Goal: Task Accomplishment & Management: Use online tool/utility

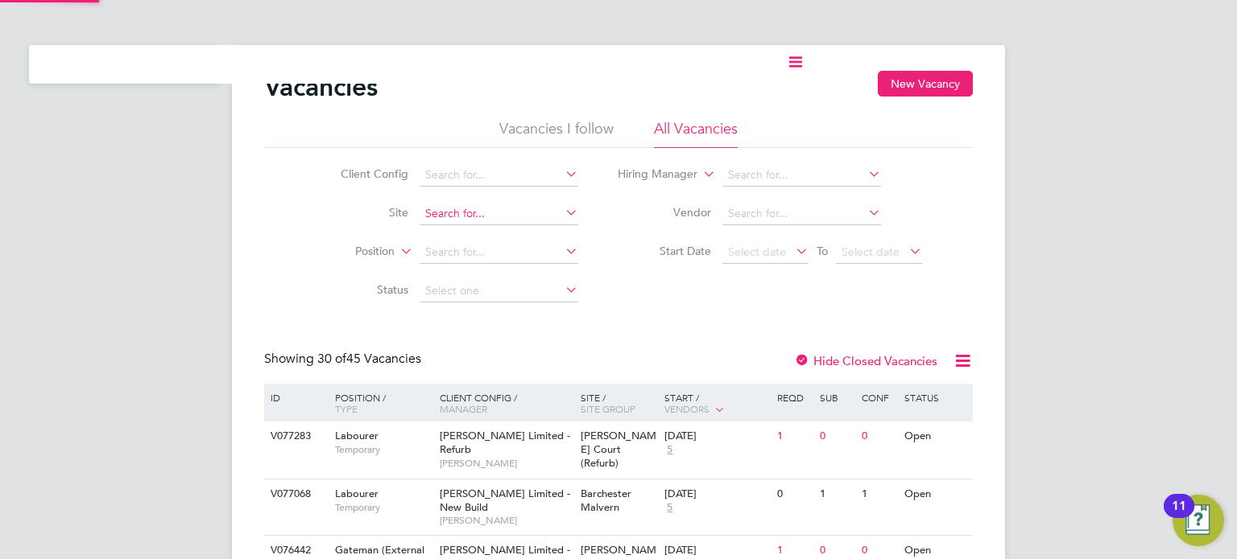
click at [456, 207] on input at bounding box center [498, 214] width 159 height 23
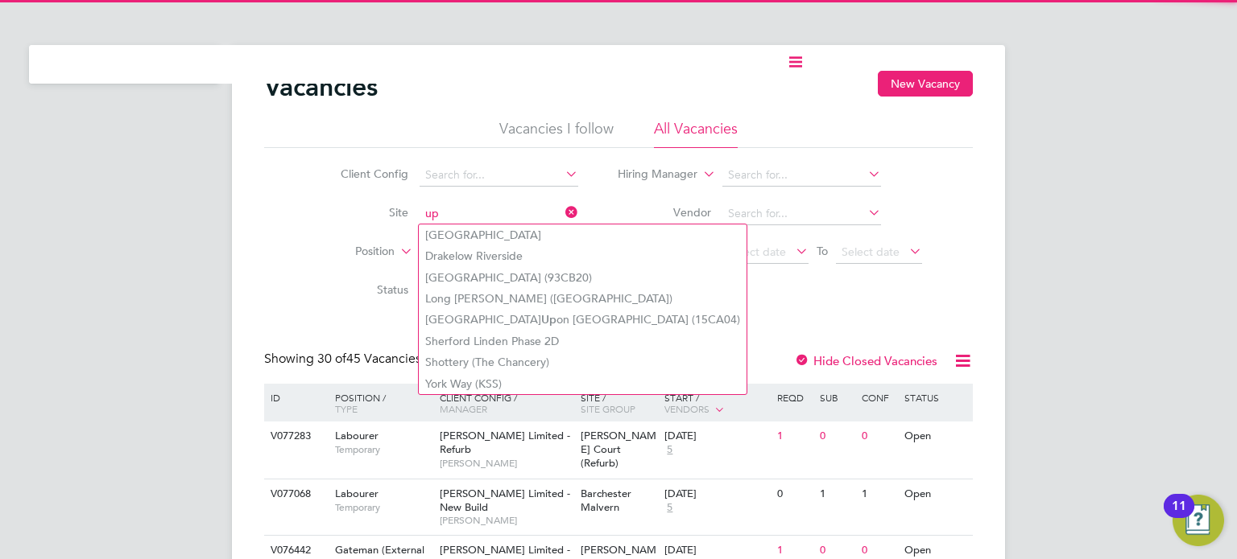
type input "u"
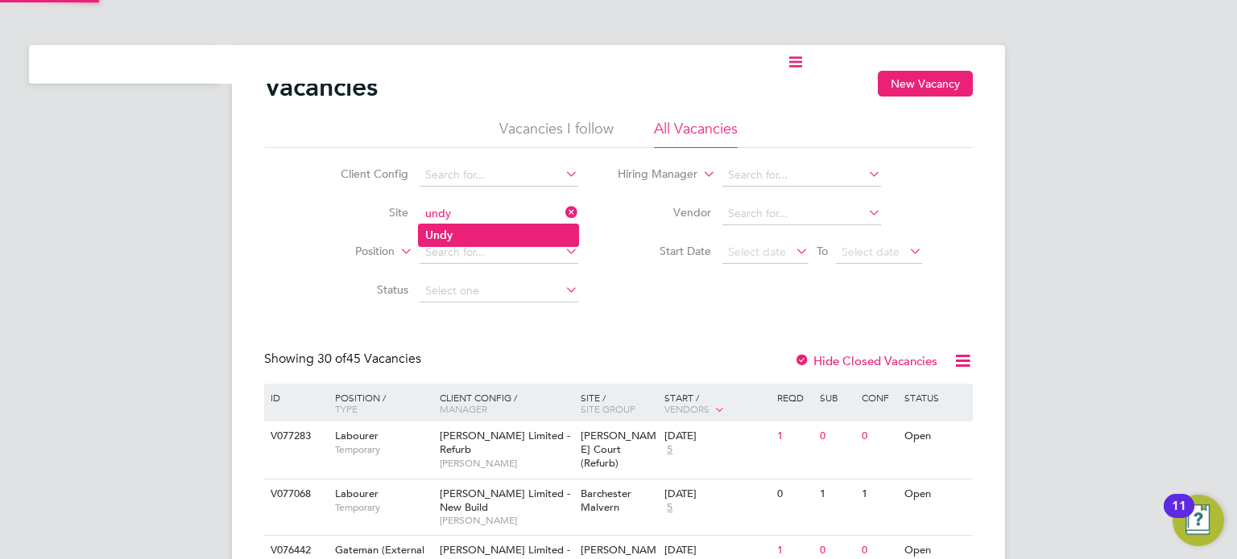
click at [478, 232] on li "Undy" at bounding box center [498, 236] width 159 height 22
type input "Undy"
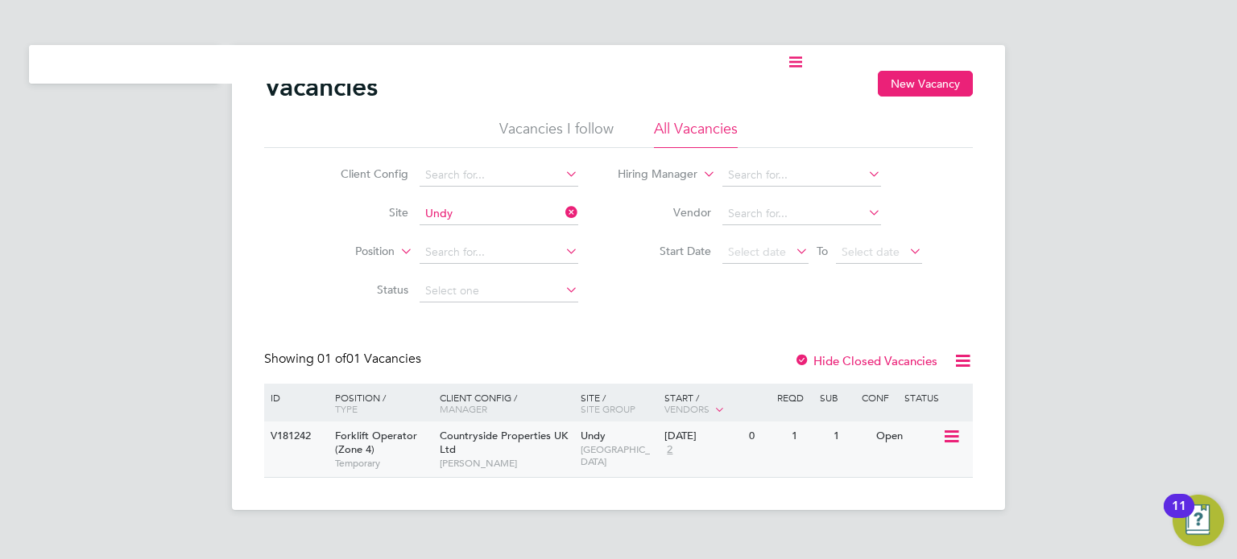
click at [617, 439] on icon at bounding box center [950, 436] width 16 height 19
click at [617, 469] on li "View Details" at bounding box center [912, 474] width 93 height 23
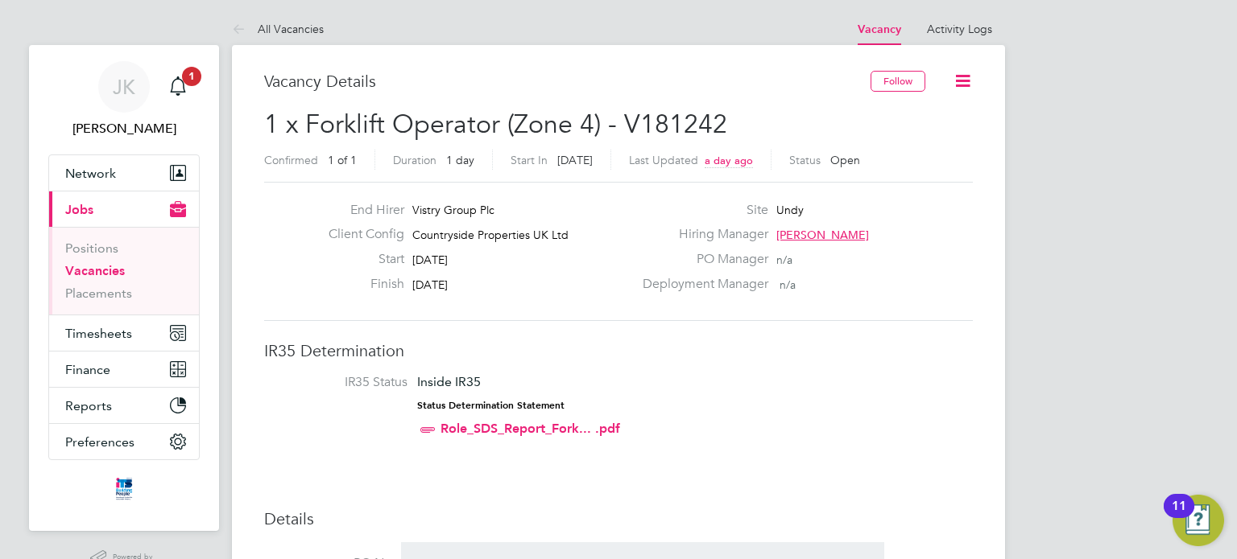
click at [488, 277] on div "Finish 27 Sep 2025" at bounding box center [474, 288] width 317 height 25
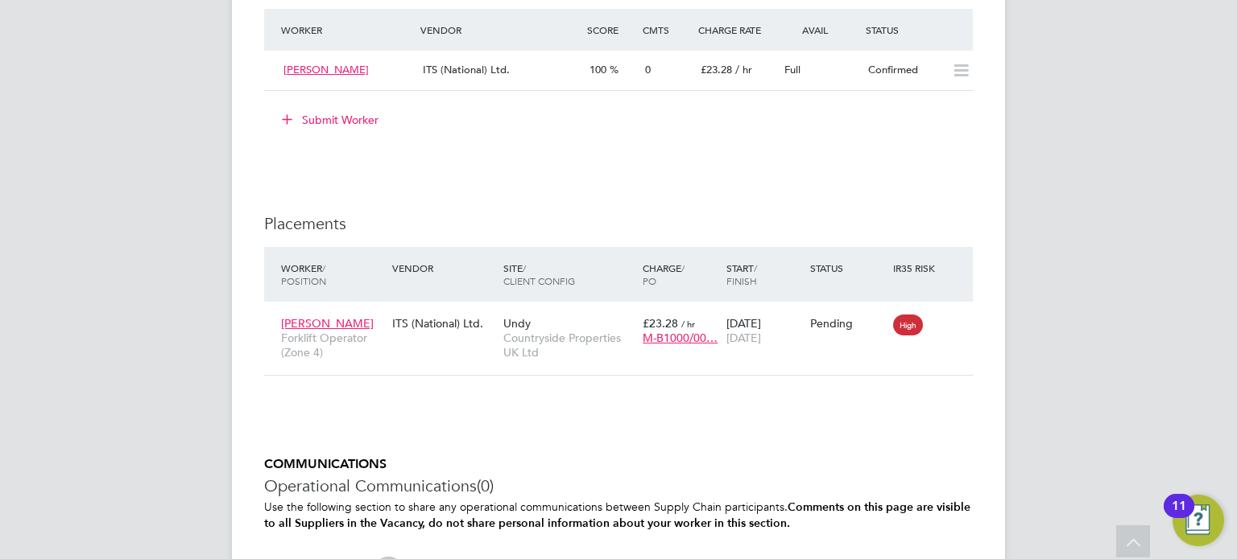
scroll to position [1386, 0]
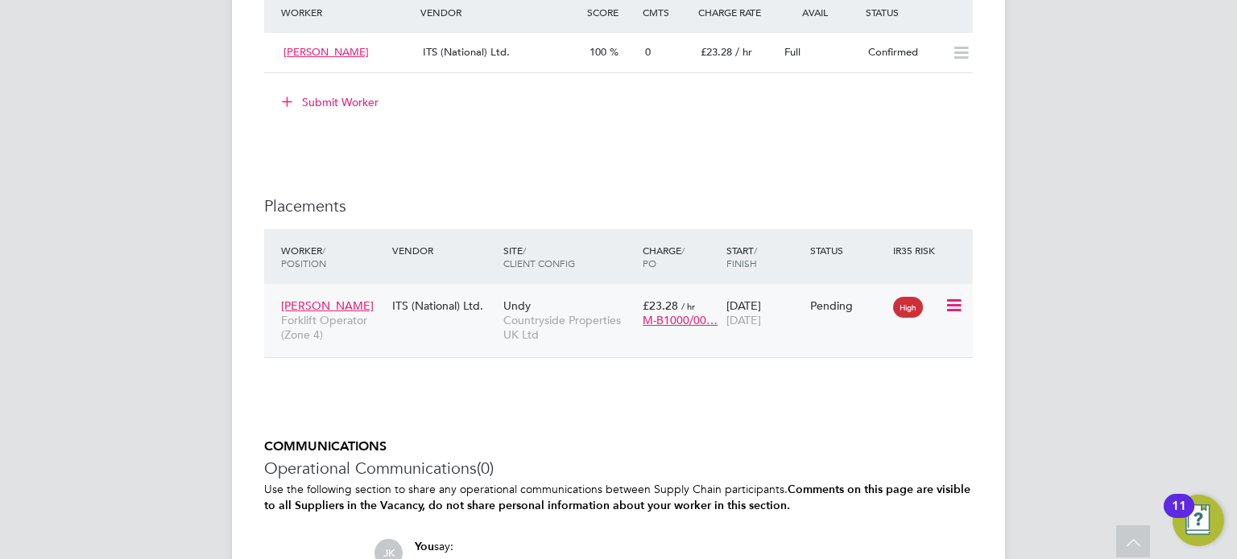
click at [910, 306] on span "High" at bounding box center [908, 307] width 30 height 21
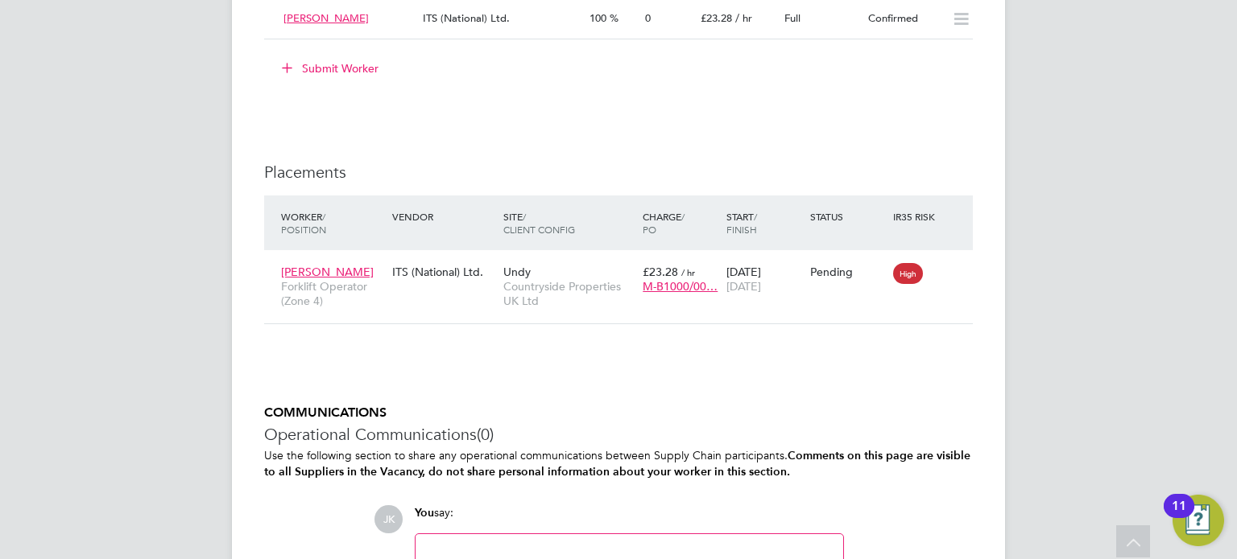
scroll to position [1421, 0]
click at [950, 272] on icon at bounding box center [952, 271] width 16 height 19
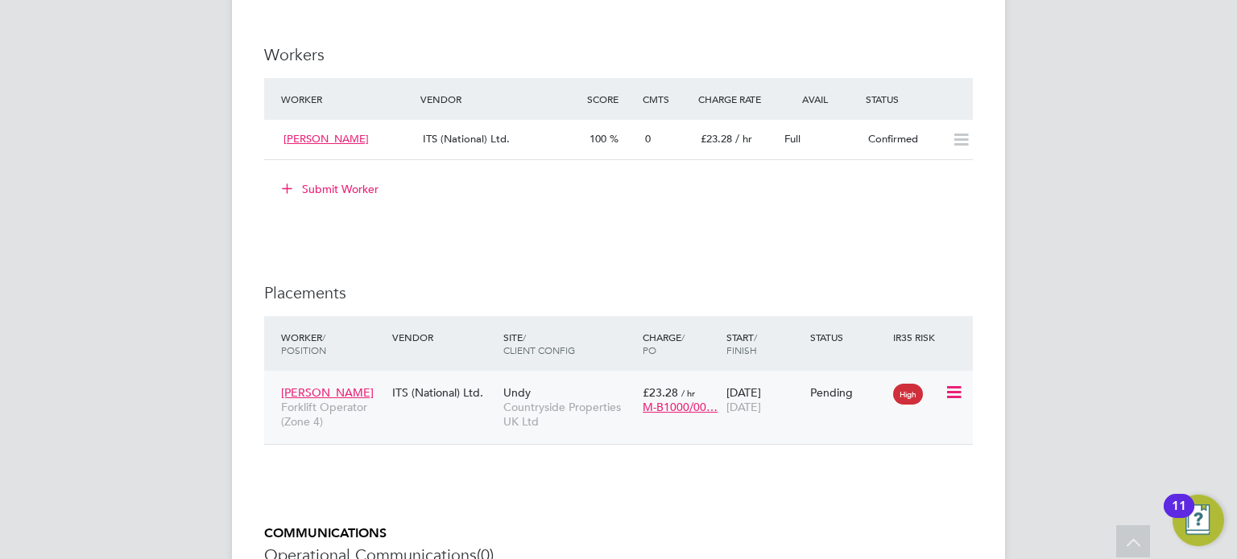
scroll to position [1300, 0]
click at [953, 398] on icon at bounding box center [952, 391] width 16 height 19
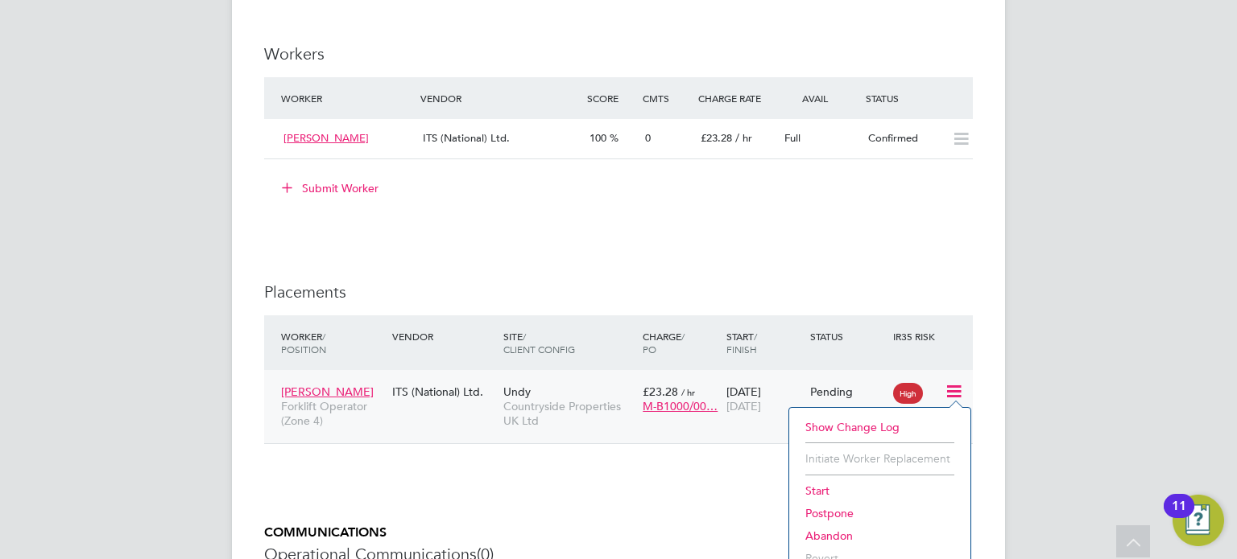
click at [831, 489] on li "Start" at bounding box center [879, 491] width 165 height 23
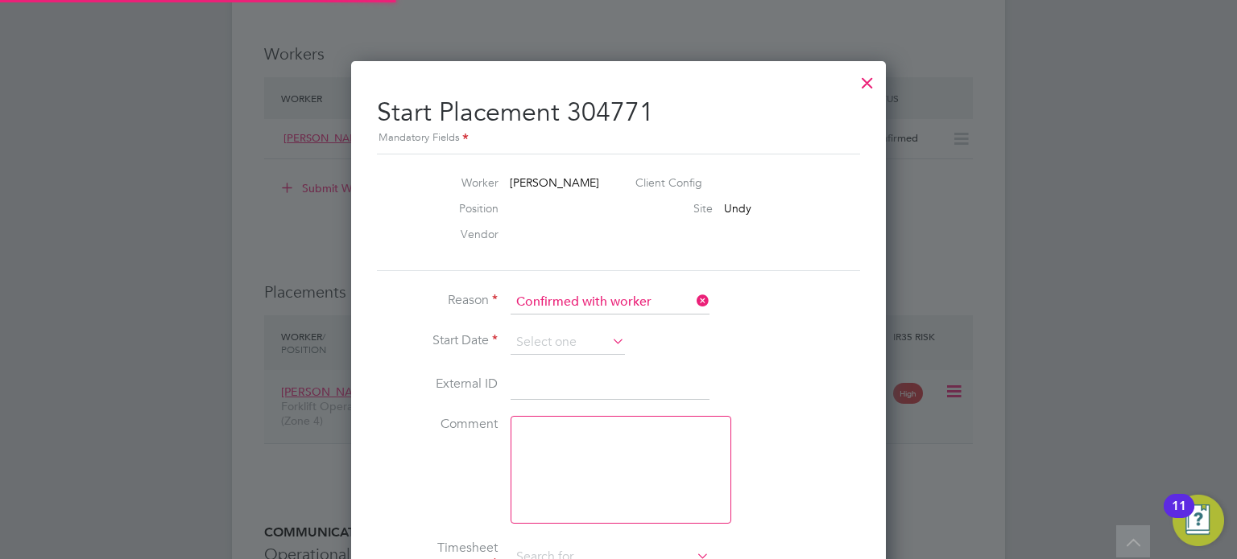
type input "[PERSON_NAME]"
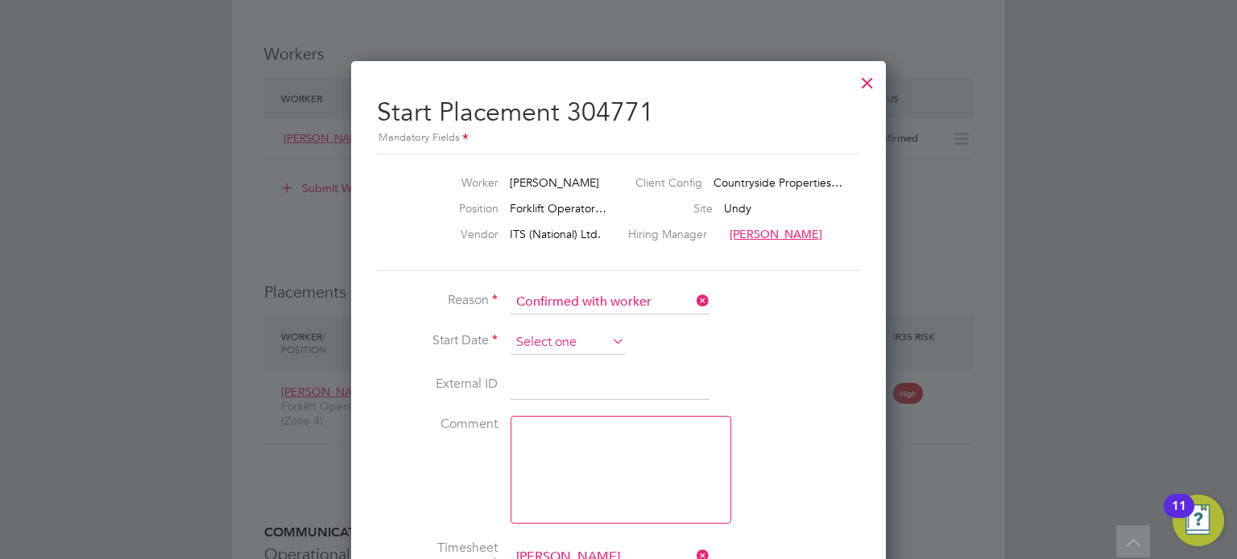
click at [583, 337] on input at bounding box center [567, 343] width 114 height 24
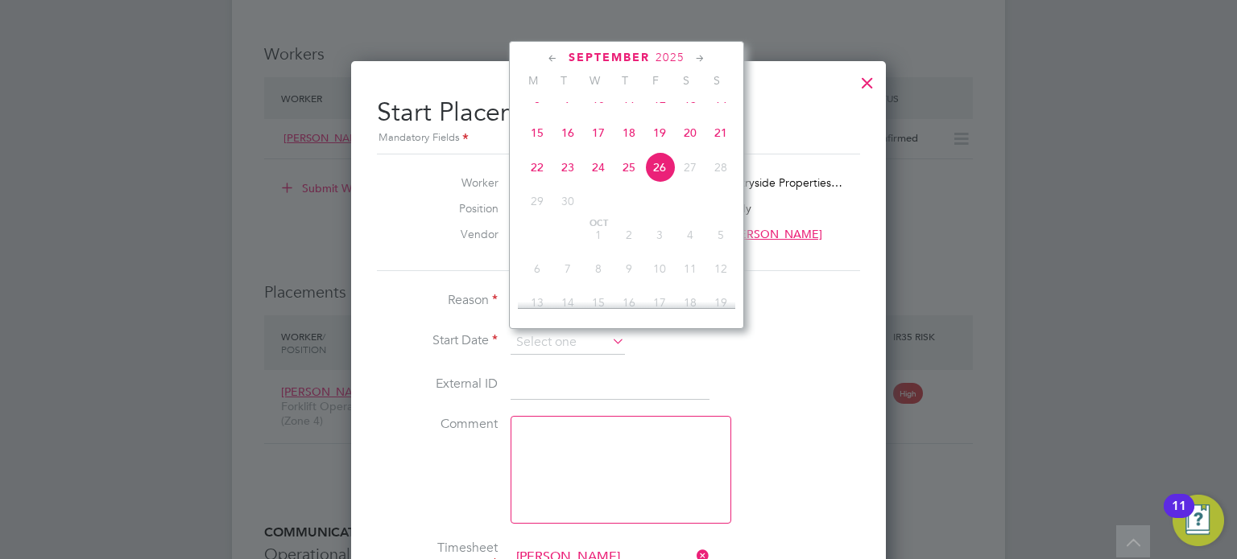
click at [667, 183] on span "26" at bounding box center [659, 167] width 31 height 31
type input "26 Sep 2025"
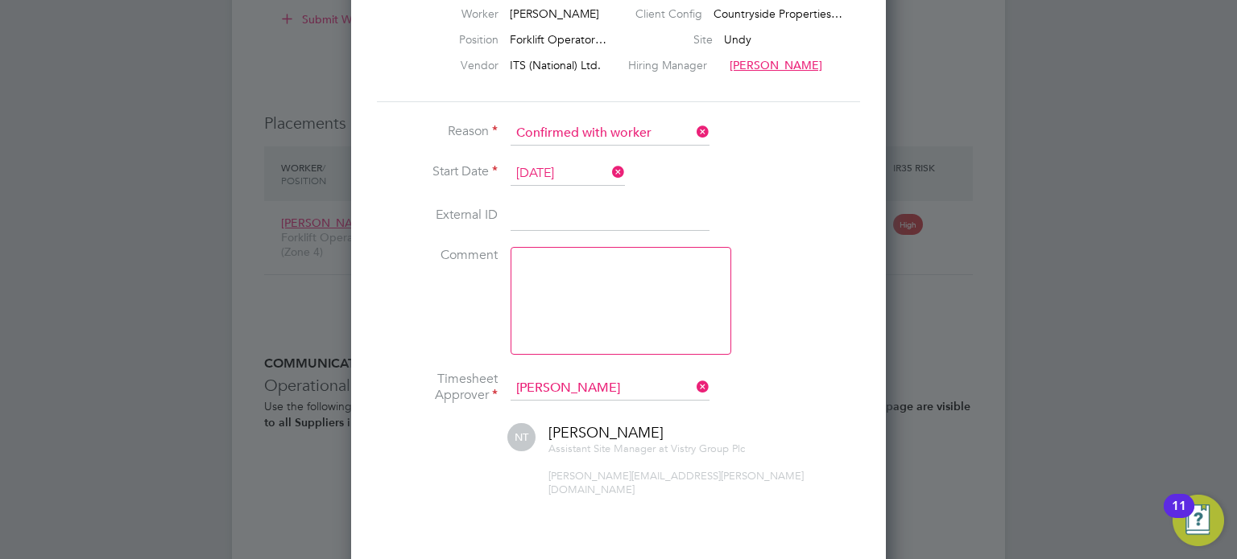
scroll to position [1603, 0]
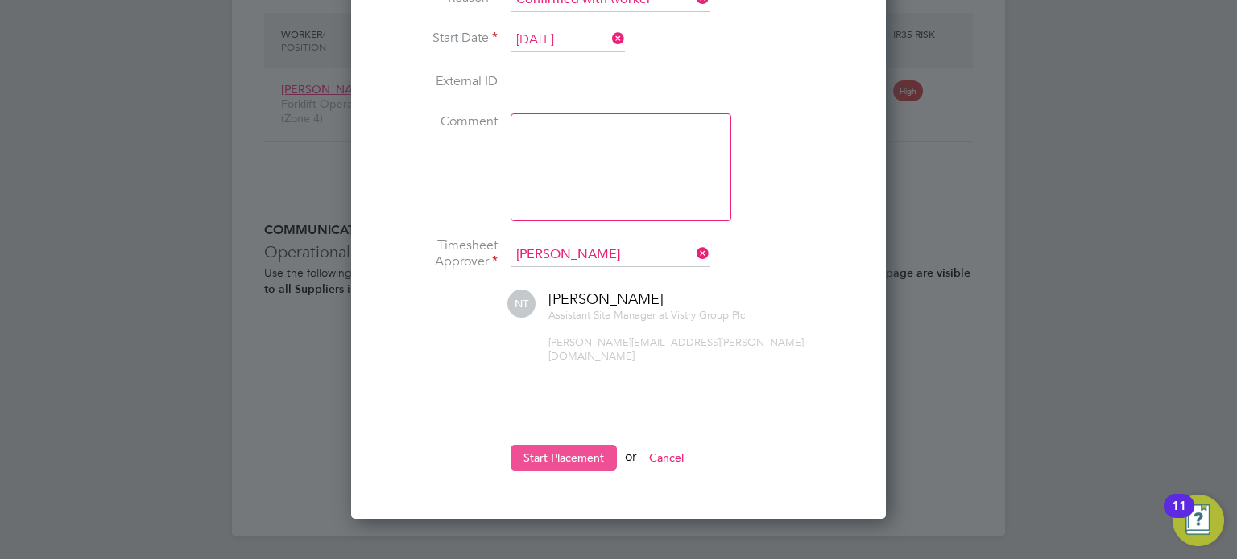
click at [561, 445] on button "Start Placement" at bounding box center [563, 458] width 106 height 26
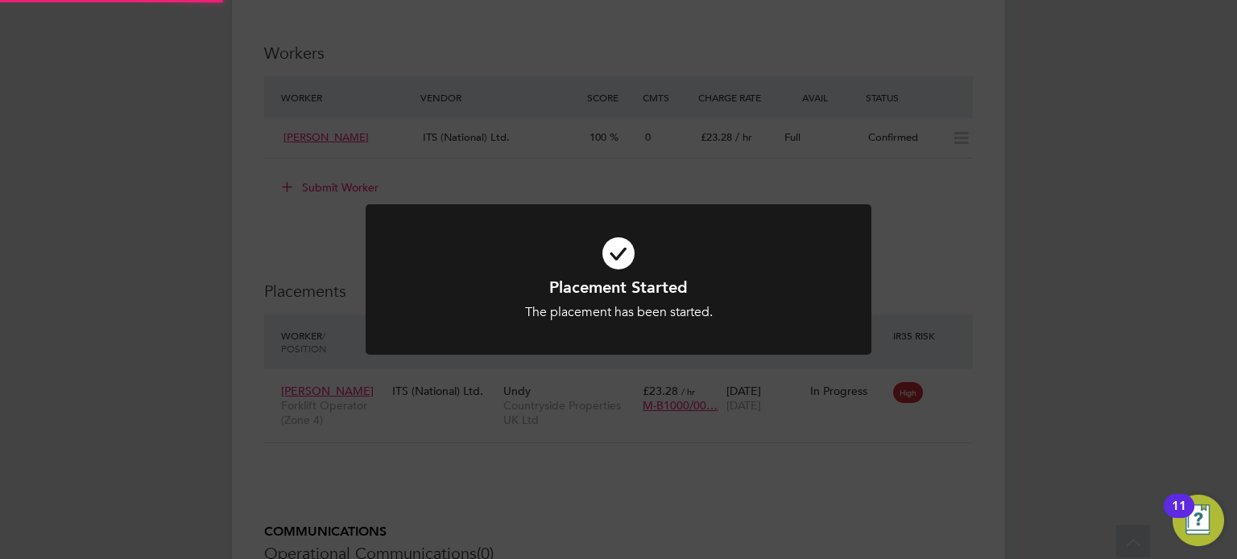
scroll to position [1300, 0]
click at [1059, 282] on div "Placement Started The placement has been started. Cancel Okay" at bounding box center [618, 279] width 1237 height 559
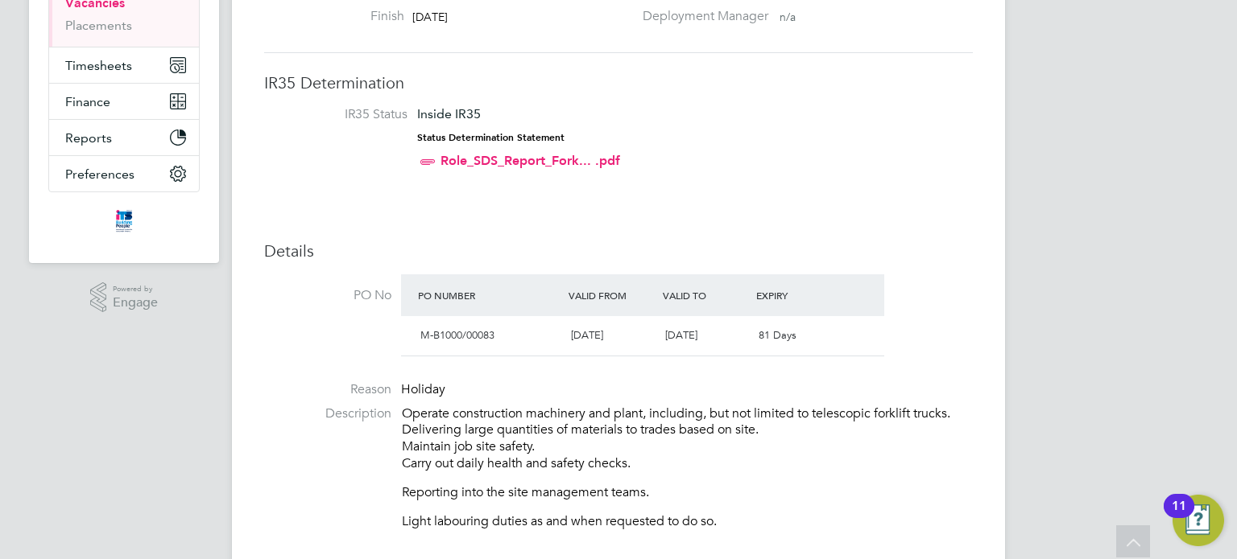
scroll to position [0, 0]
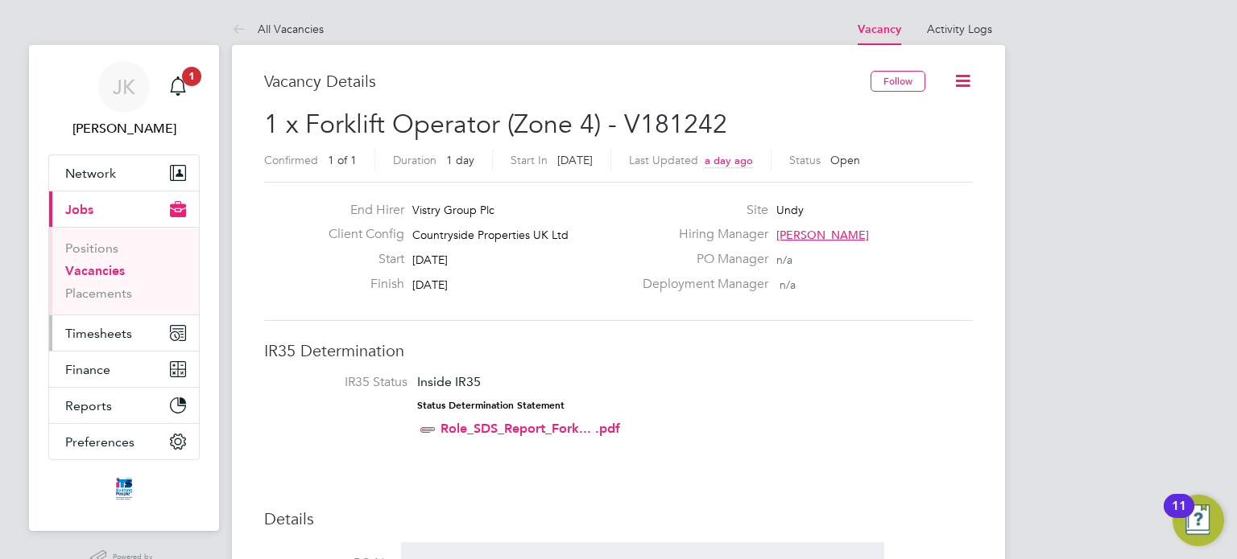
click at [109, 337] on span "Timesheets" at bounding box center [98, 333] width 67 height 15
click at [107, 326] on span "Timesheets" at bounding box center [98, 333] width 67 height 15
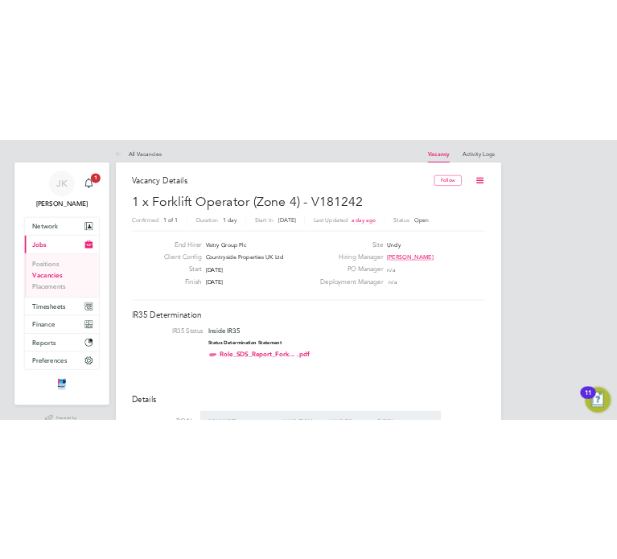
scroll to position [26, 229]
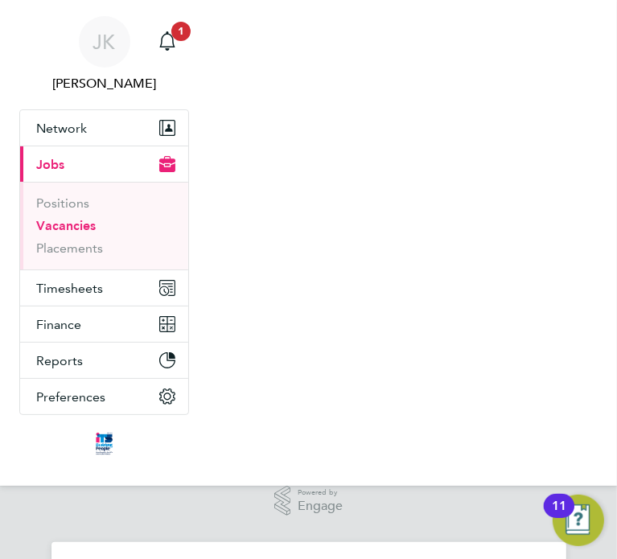
click at [512, 171] on nav "JK Jerry Knight Notifications 1 Applications: Network Team Members Businesses S…" at bounding box center [308, 243] width 617 height 486
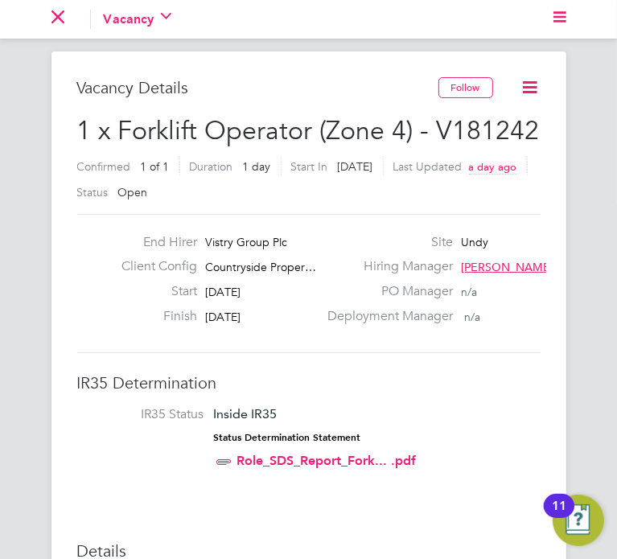
click at [67, 14] on app-nav-current-section "Go back to All Vacancies Vacancy Activity Logs" at bounding box center [135, 19] width 167 height 39
click at [57, 20] on icon "Main navigation" at bounding box center [58, 16] width 13 height 13
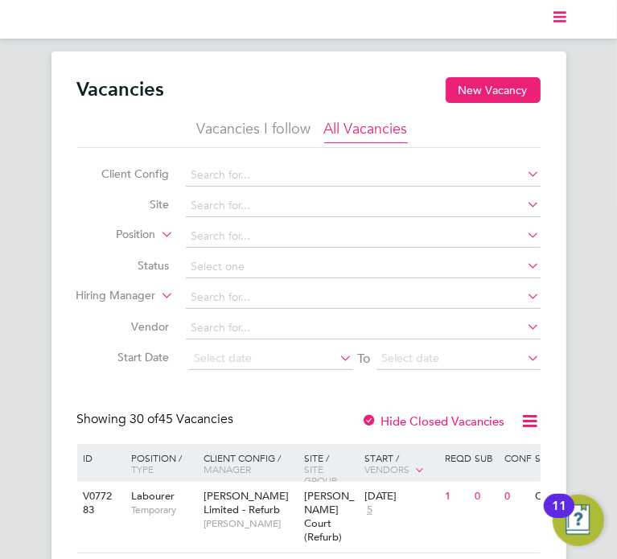
click at [560, 19] on icon "Main navigation" at bounding box center [560, 16] width 13 height 13
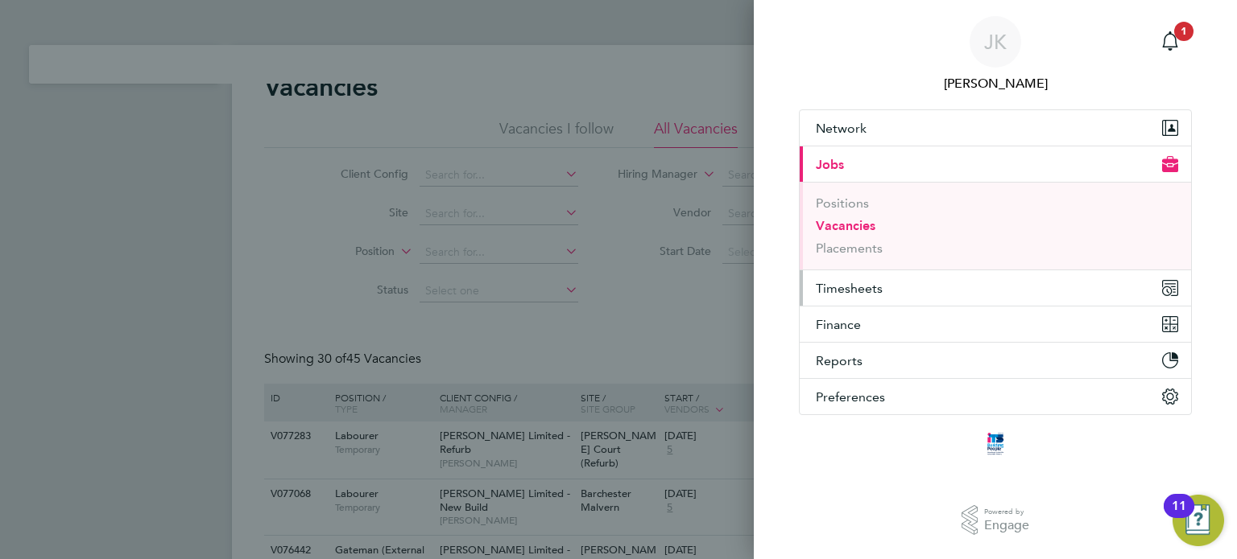
click at [843, 288] on span "Timesheets" at bounding box center [848, 288] width 67 height 15
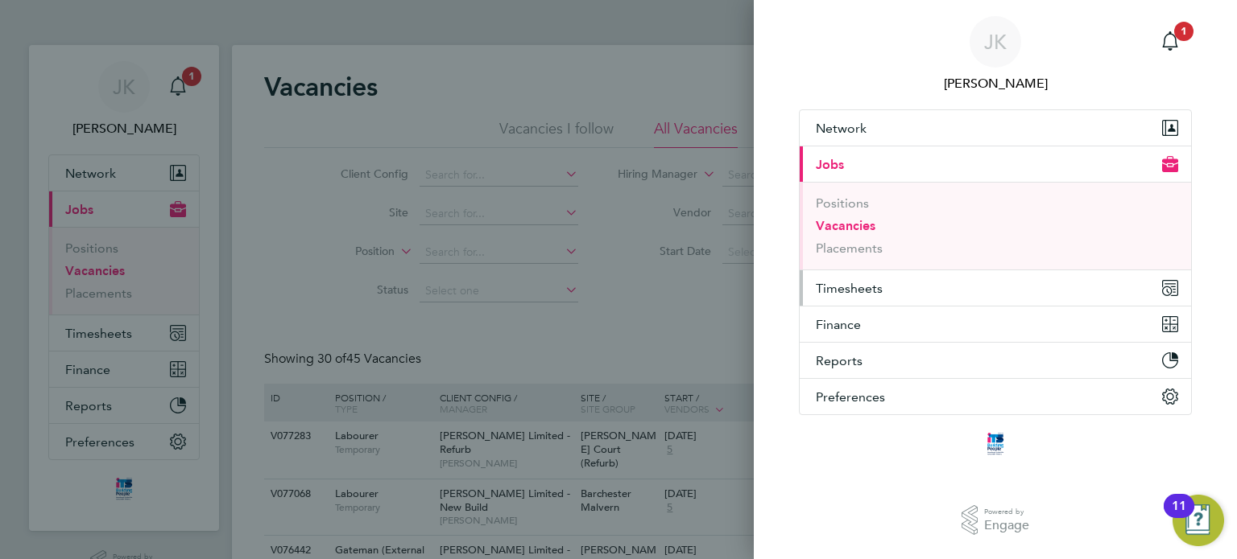
click at [840, 297] on button "Timesheets" at bounding box center [994, 287] width 391 height 35
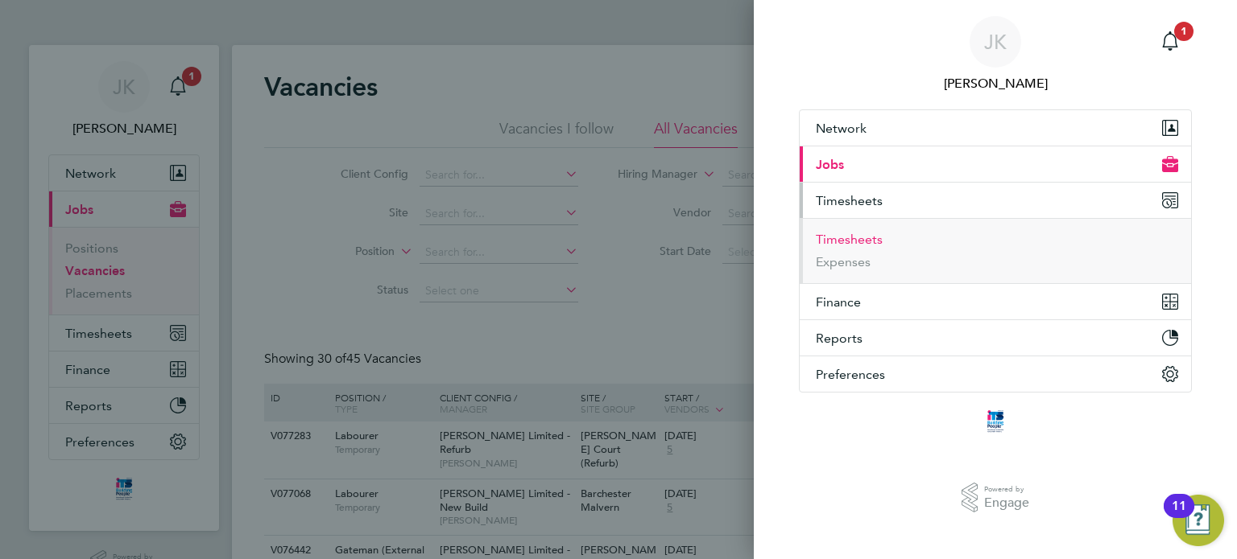
click at [831, 245] on button "Timesheets" at bounding box center [848, 240] width 67 height 16
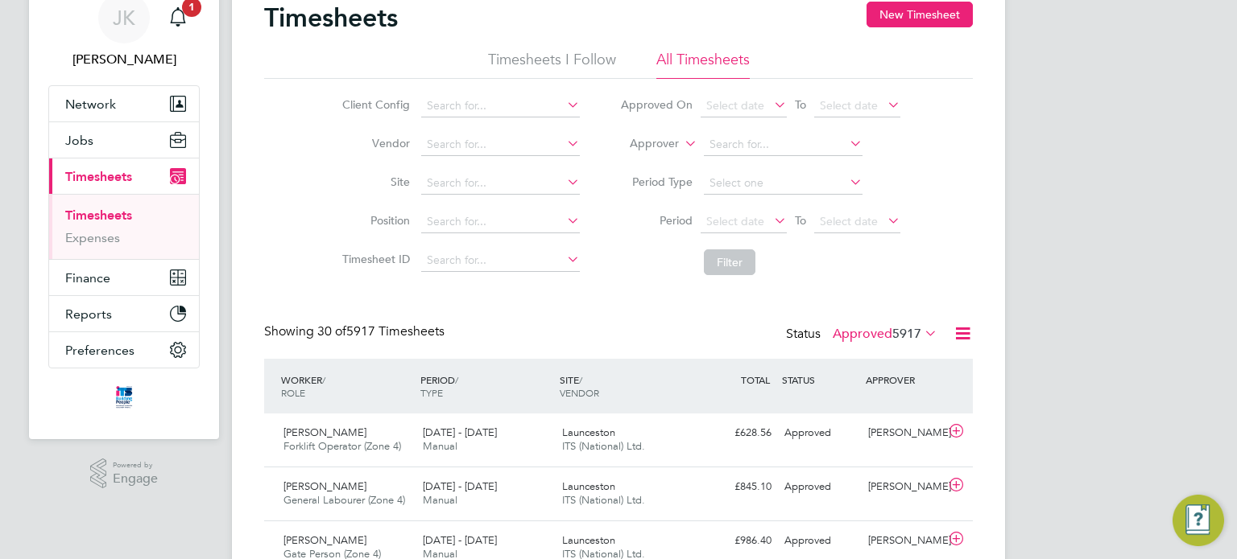
scroll to position [7, 8]
click at [494, 180] on input at bounding box center [500, 182] width 159 height 23
click at [486, 199] on li "Undy" at bounding box center [499, 203] width 159 height 22
type input "Undy"
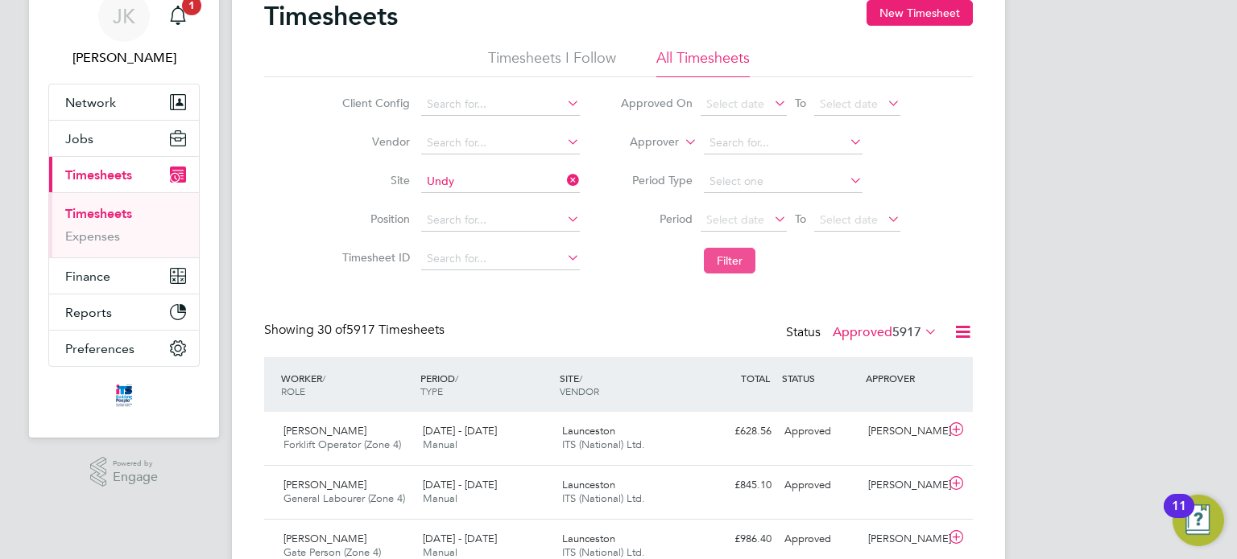
click at [736, 248] on button "Filter" at bounding box center [730, 261] width 52 height 26
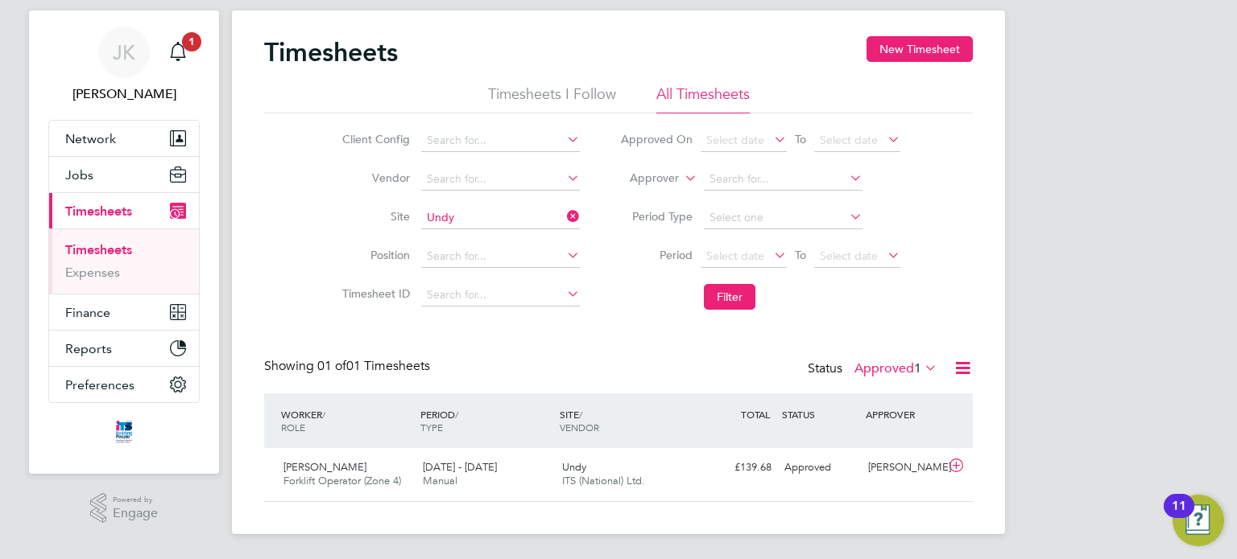
click at [760, 242] on li "Period Select date To Select date" at bounding box center [760, 256] width 320 height 39
click at [735, 264] on span "Select date" at bounding box center [743, 257] width 86 height 22
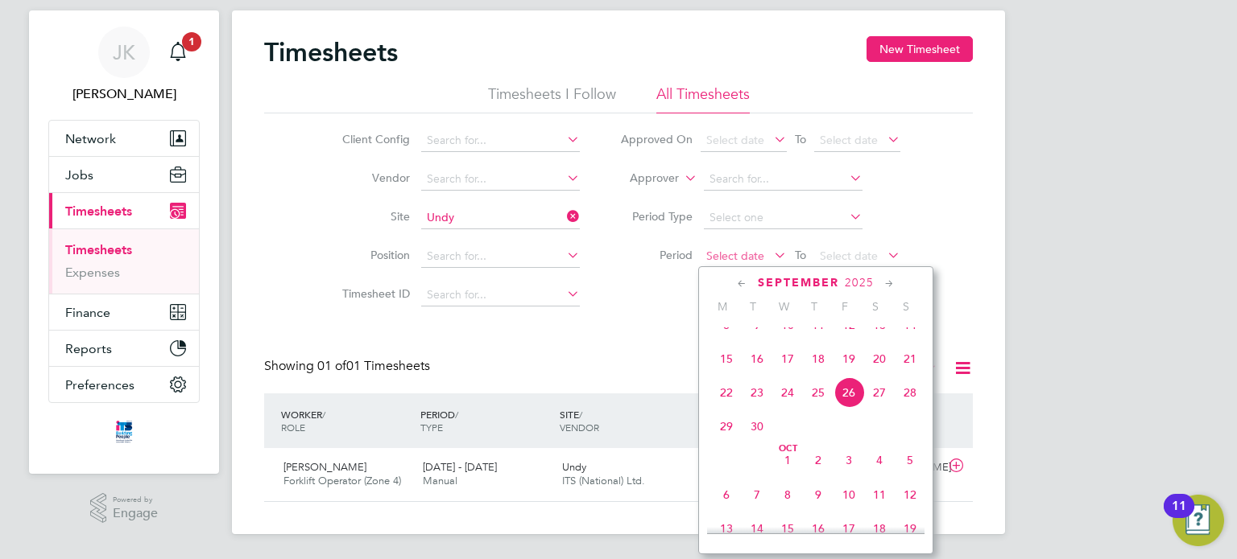
click at [735, 264] on span "Select date" at bounding box center [743, 257] width 86 height 22
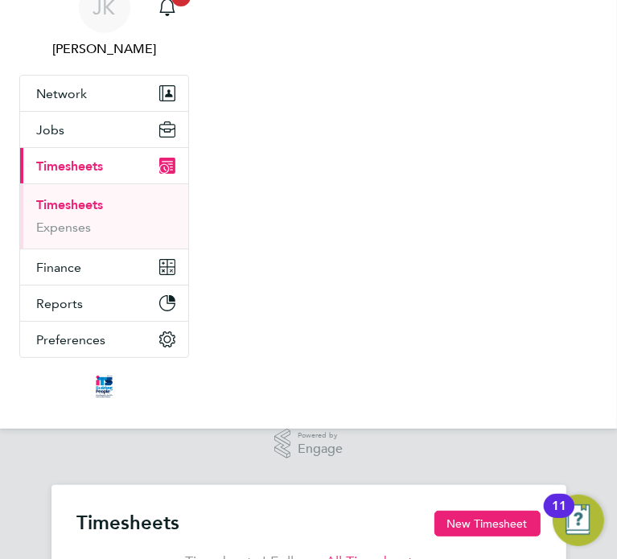
click at [555, 344] on nav "JK Jerry Knight Notifications 1 Applications: Network Team Members Businesses S…" at bounding box center [308, 197] width 617 height 464
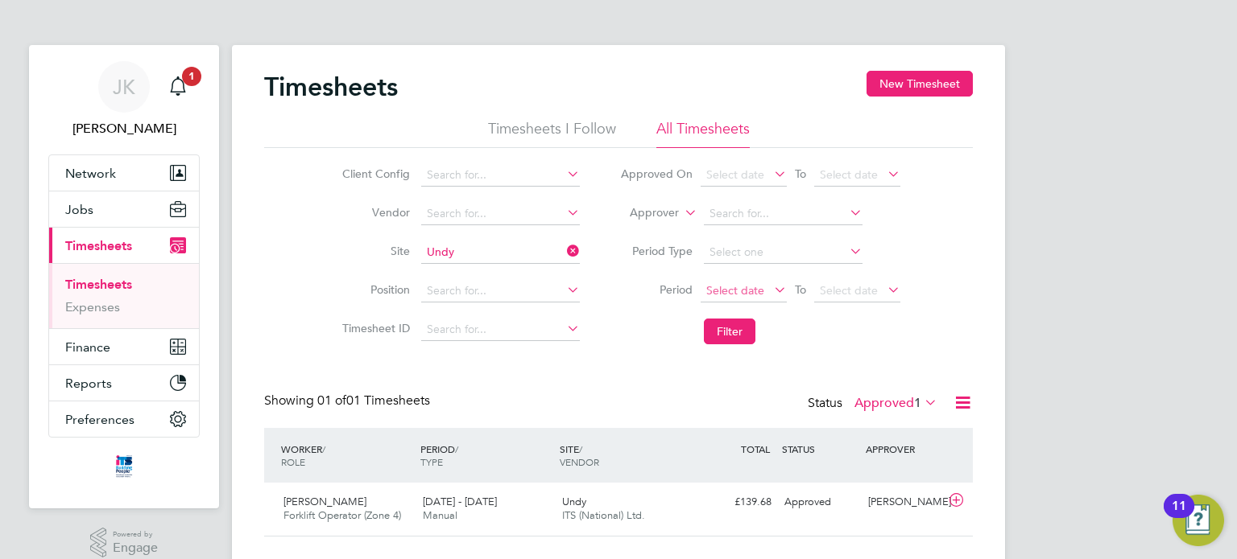
click at [768, 286] on span "Select date" at bounding box center [743, 292] width 86 height 22
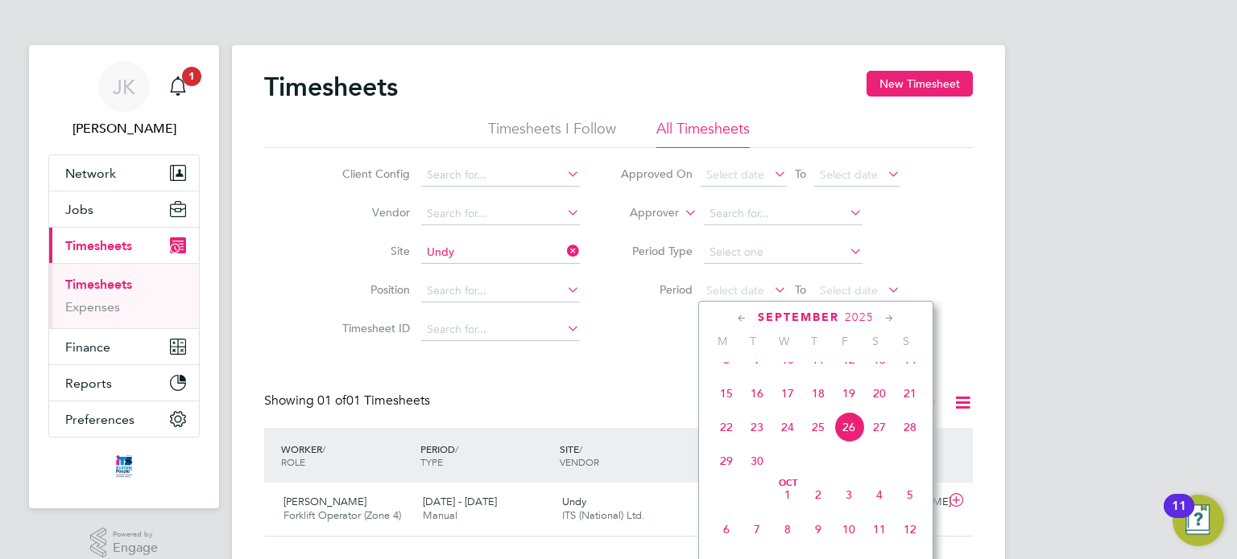
click at [721, 443] on span "22" at bounding box center [726, 427] width 31 height 31
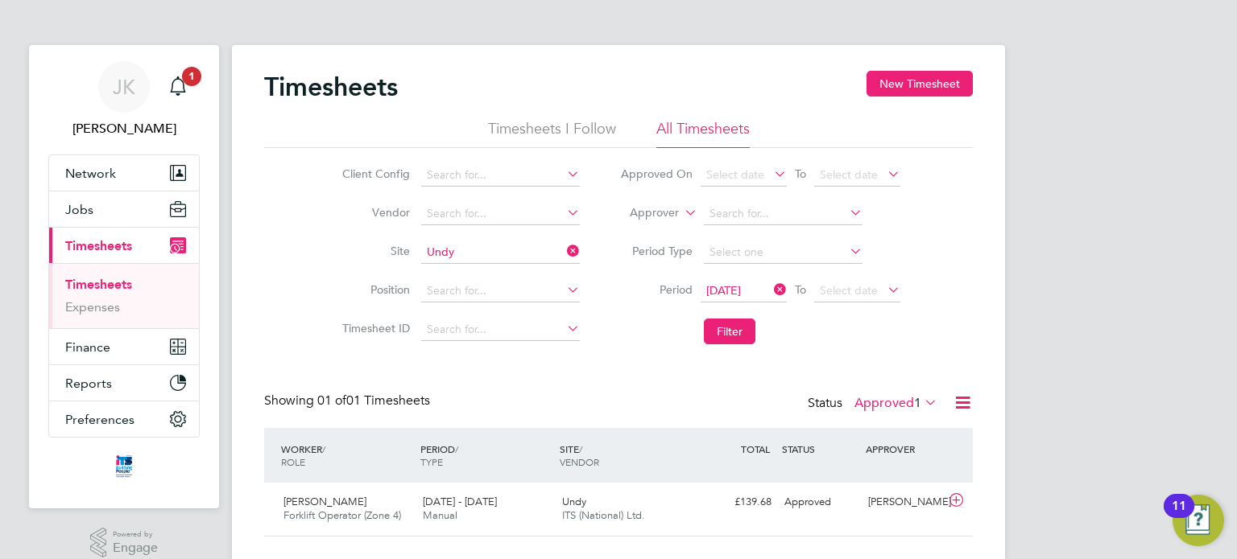
click at [880, 303] on li "Period 22 Sep 2025 To Select date" at bounding box center [760, 291] width 320 height 39
click at [880, 300] on span "Select date" at bounding box center [857, 292] width 86 height 22
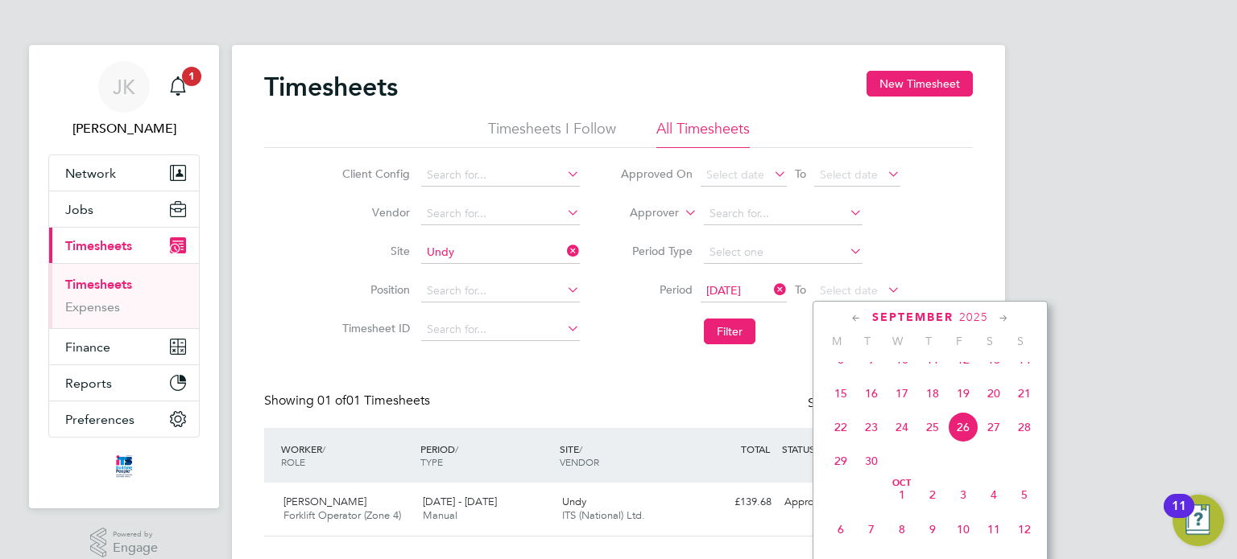
click at [1021, 443] on span "28" at bounding box center [1024, 427] width 31 height 31
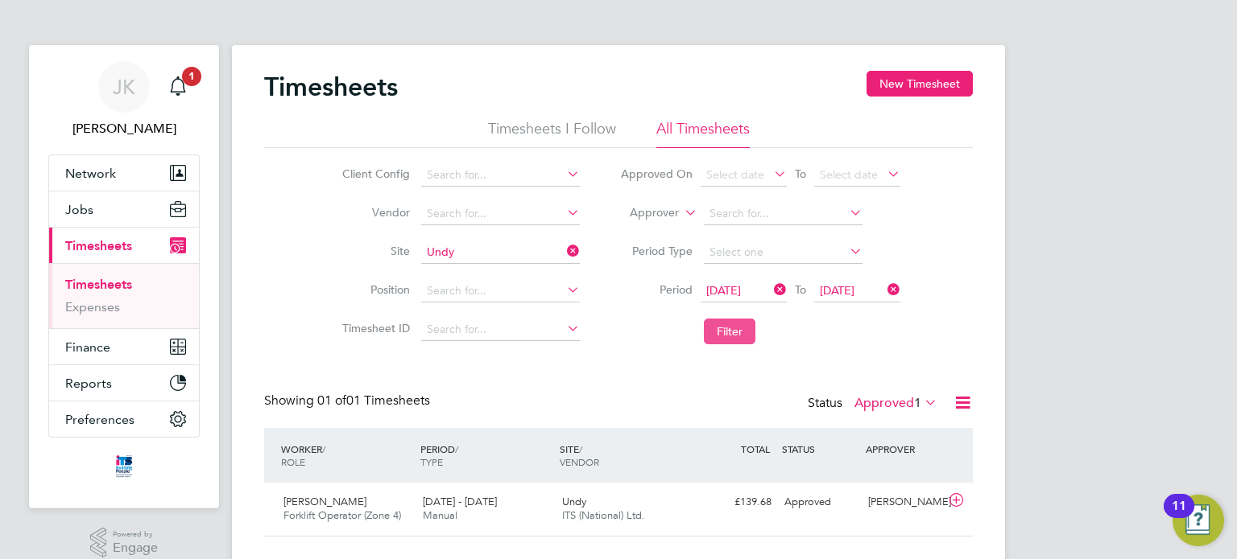
click at [734, 329] on button "Filter" at bounding box center [730, 332] width 52 height 26
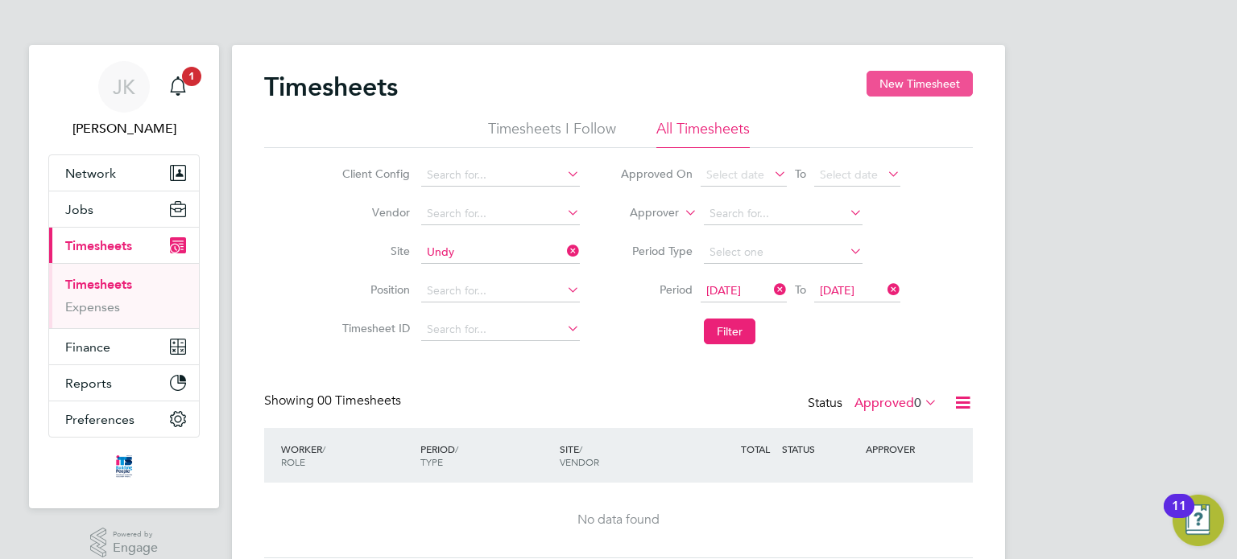
click at [895, 94] on button "New Timesheet" at bounding box center [919, 84] width 106 height 26
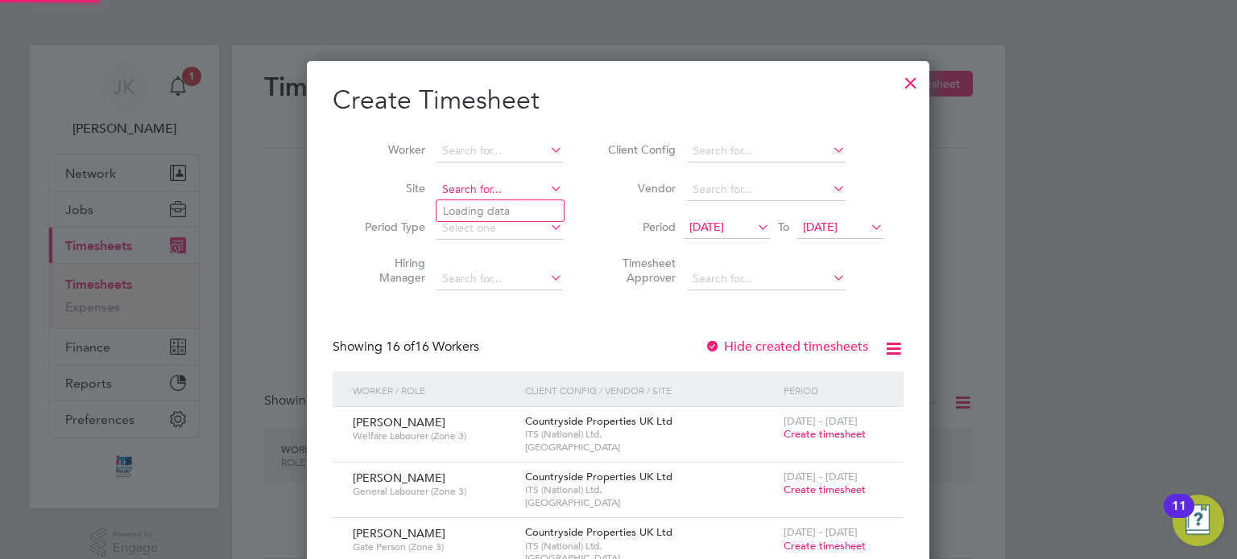
click at [492, 180] on input at bounding box center [499, 190] width 126 height 23
click at [492, 209] on li "Undy" at bounding box center [499, 211] width 127 height 22
type input "Undy"
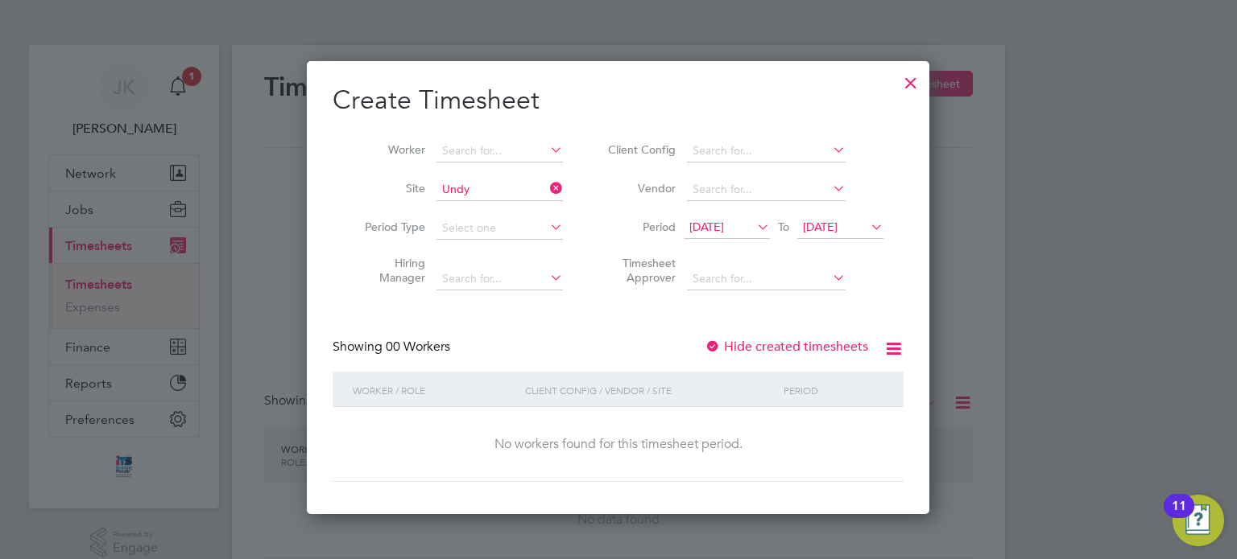
click at [721, 225] on span "12 Sep 2025" at bounding box center [706, 227] width 35 height 14
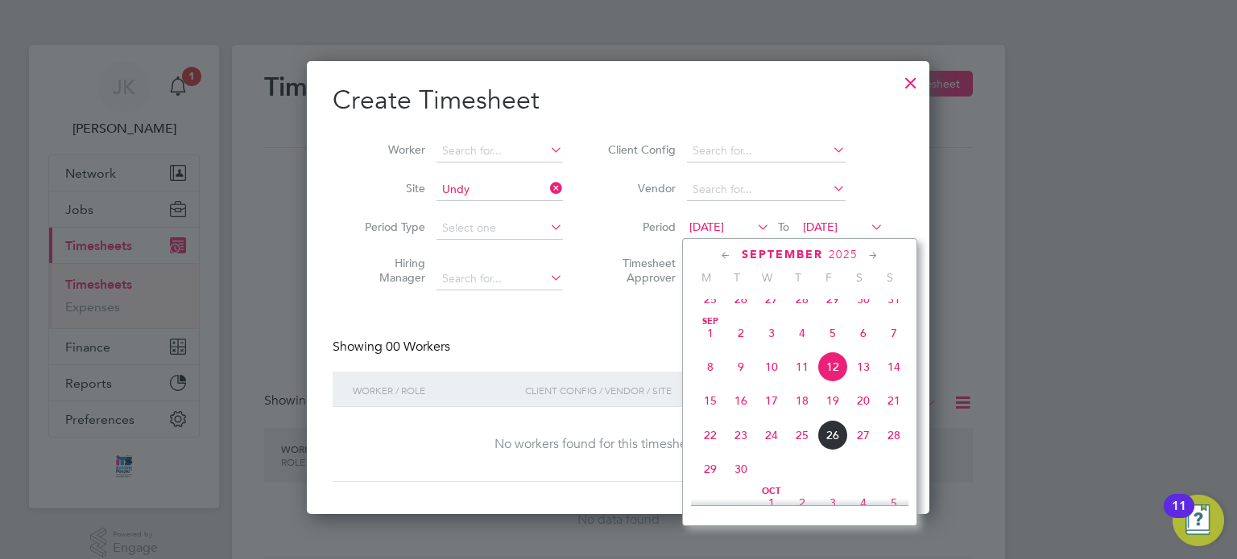
click at [712, 451] on span "22" at bounding box center [710, 435] width 31 height 31
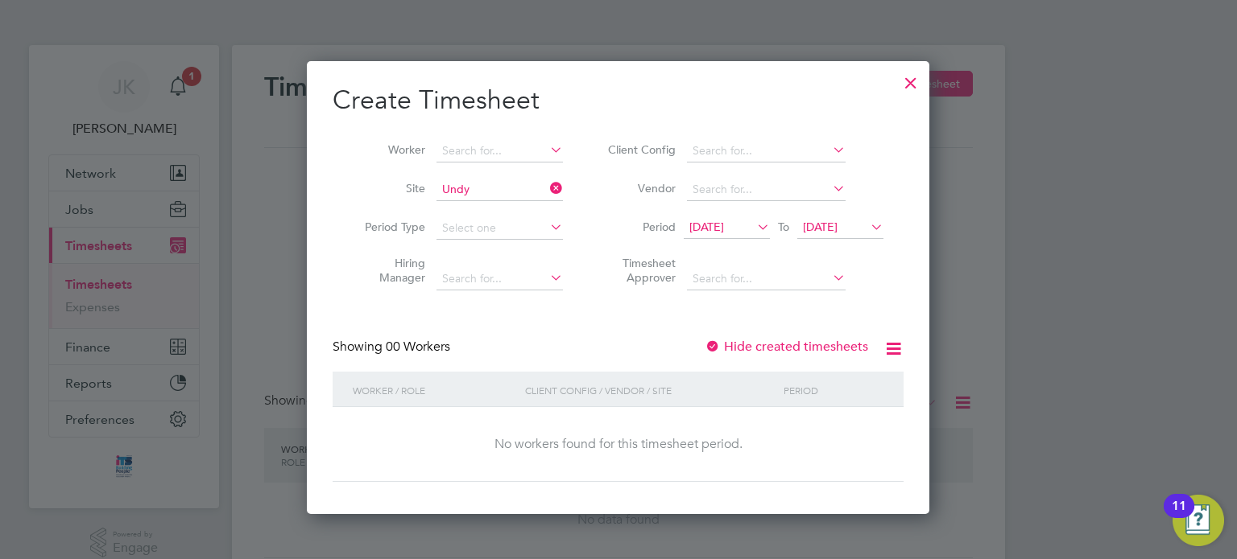
click at [859, 215] on li "Period 22 Sep 2025 To 22 Sep 2025" at bounding box center [743, 228] width 320 height 39
click at [867, 231] on icon at bounding box center [867, 227] width 0 height 23
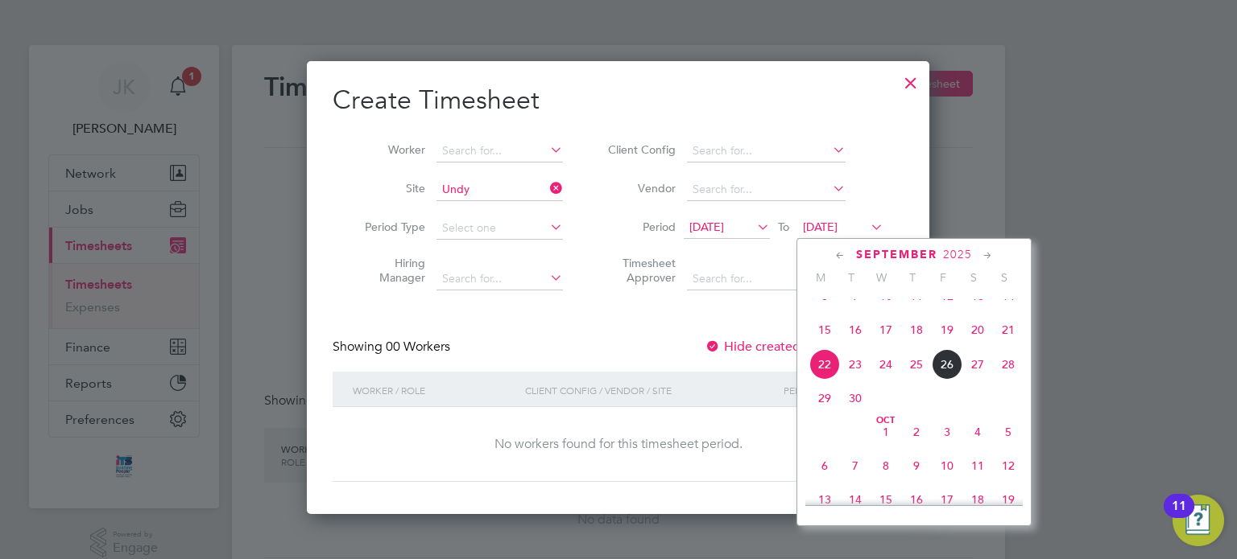
click at [979, 375] on span "27" at bounding box center [977, 364] width 31 height 31
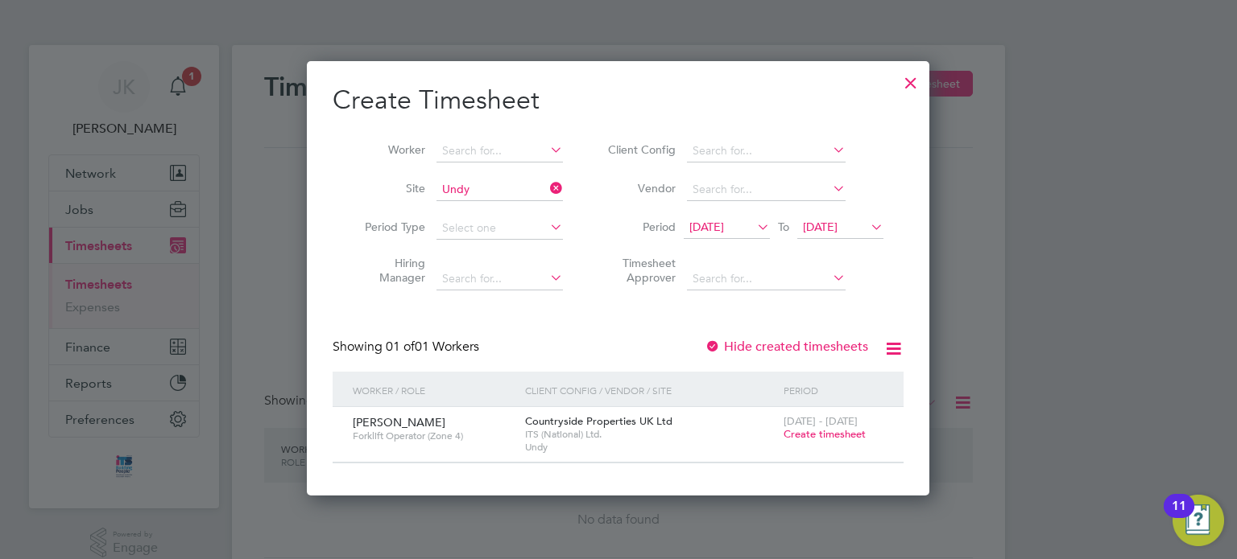
click at [815, 436] on span "Create timesheet" at bounding box center [824, 434] width 82 height 14
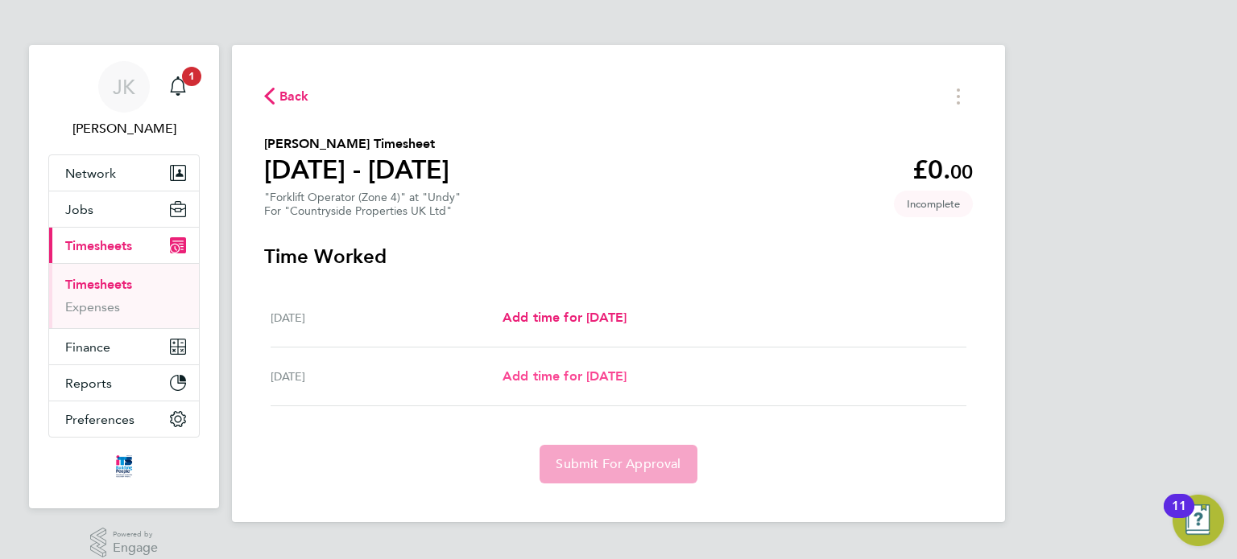
click at [544, 382] on span "Add time for Sat 27 Sep" at bounding box center [564, 376] width 124 height 15
select select "30"
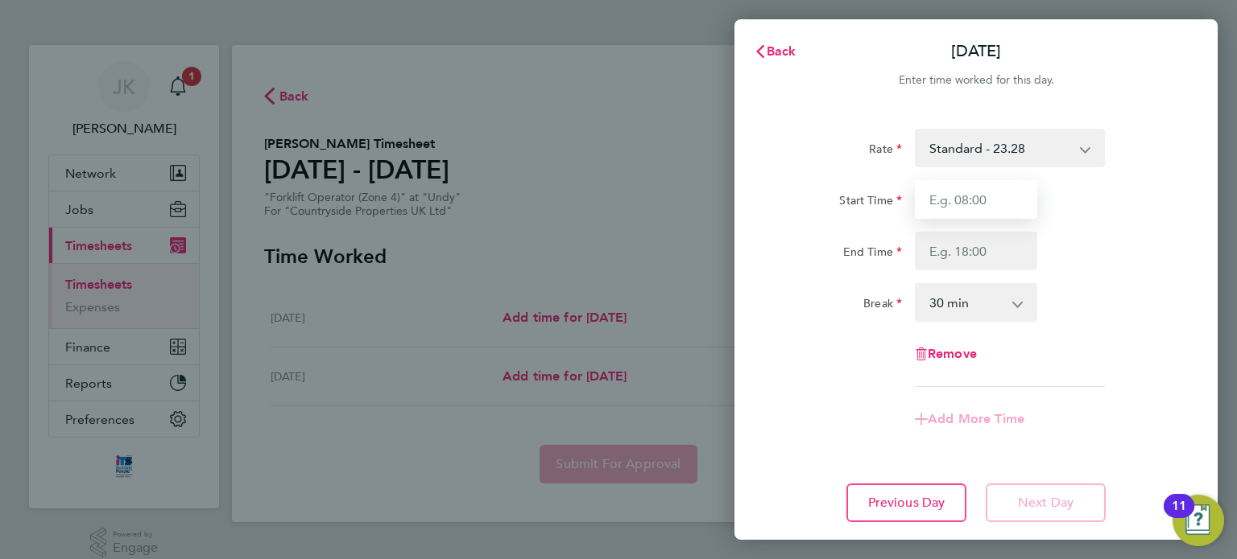
click at [960, 192] on input "Start Time" at bounding box center [976, 199] width 122 height 39
type input "07:30"
click at [980, 312] on select "0 min 15 min 30 min 45 min 60 min 75 min 90 min" at bounding box center [966, 302] width 100 height 35
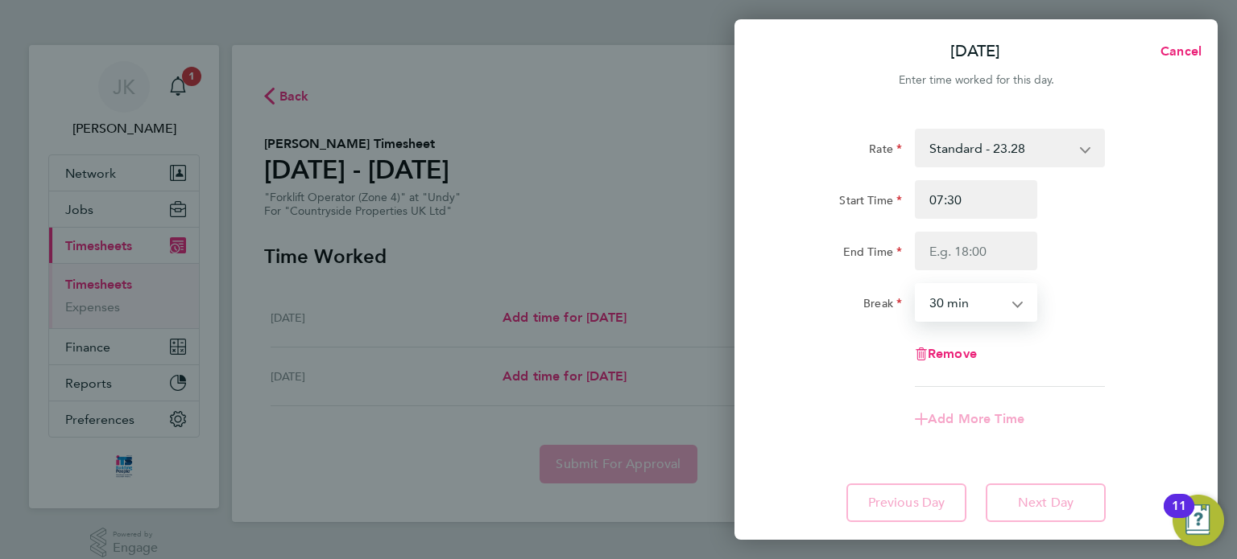
select select "0"
click at [916, 285] on select "0 min 15 min 30 min 45 min 60 min 75 min 90 min" at bounding box center [966, 302] width 100 height 35
click at [935, 224] on div "Start Time 07:30 End Time" at bounding box center [976, 225] width 406 height 90
click at [937, 250] on input "End Time" at bounding box center [976, 251] width 122 height 39
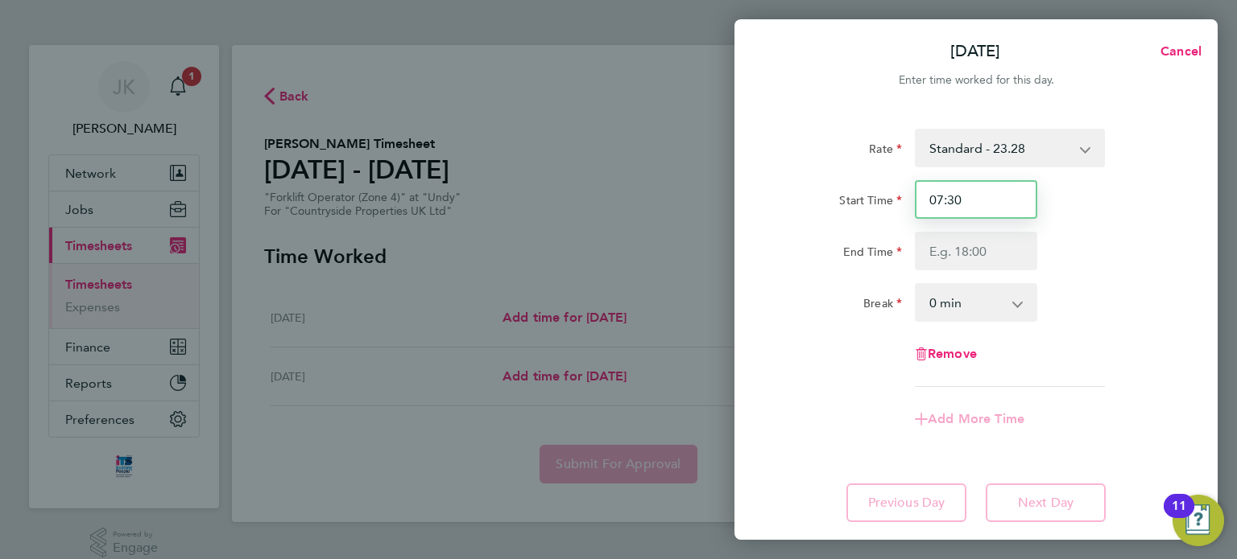
drag, startPoint x: 985, startPoint y: 213, endPoint x: 886, endPoint y: 215, distance: 99.8
click at [886, 215] on div "Start Time 07:30" at bounding box center [976, 199] width 406 height 39
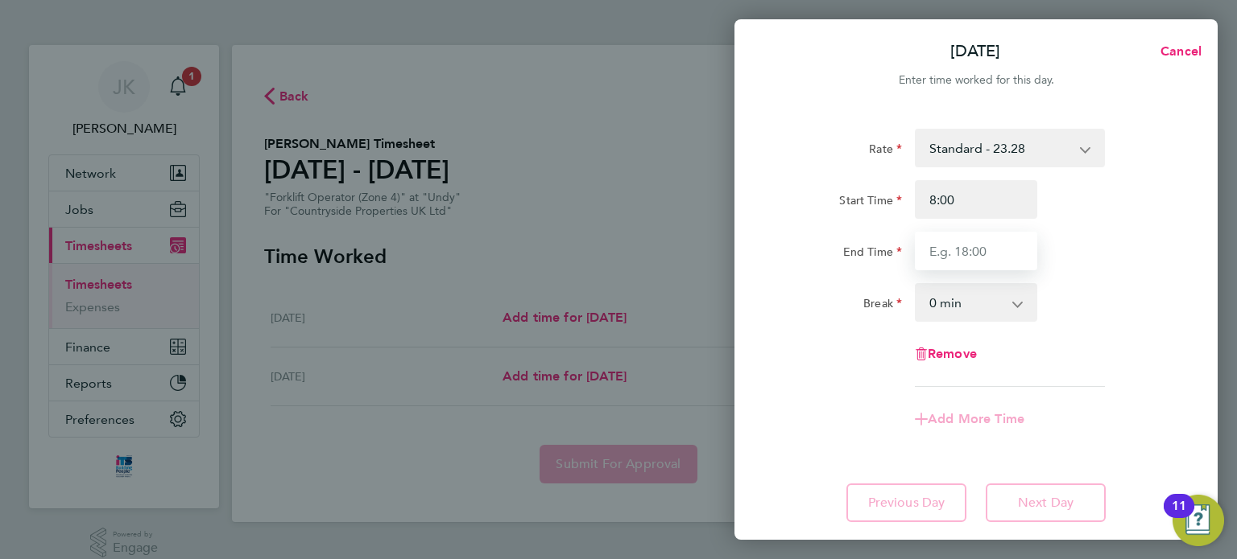
type input "08:00"
type input "14:00"
click at [1152, 290] on div "Break 0 min 15 min 30 min 45 min 60 min 75 min 90 min" at bounding box center [976, 302] width 406 height 39
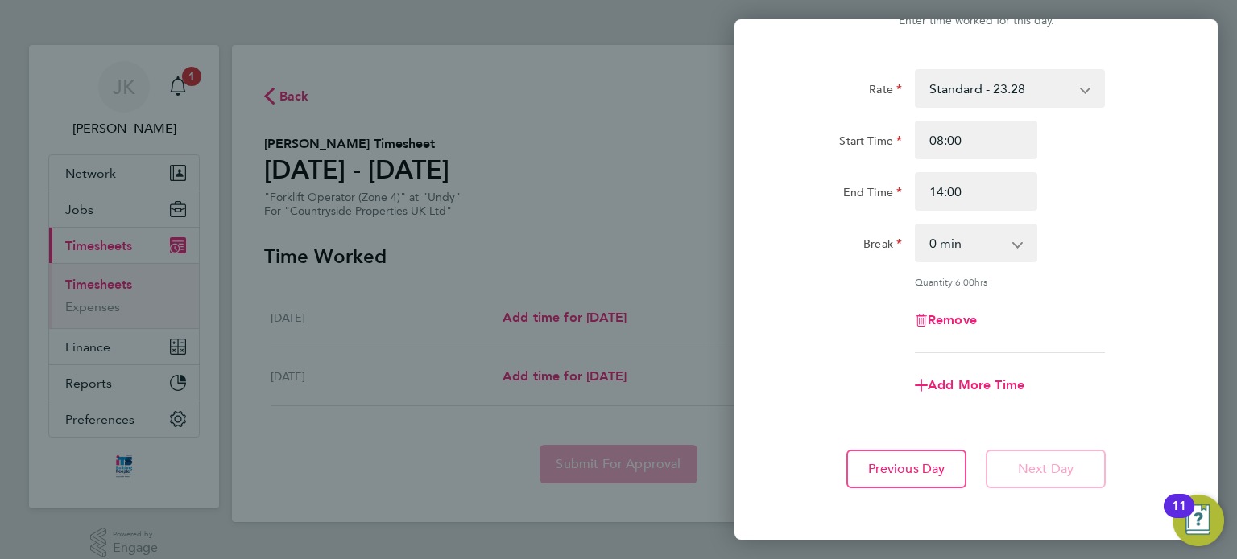
scroll to position [128, 0]
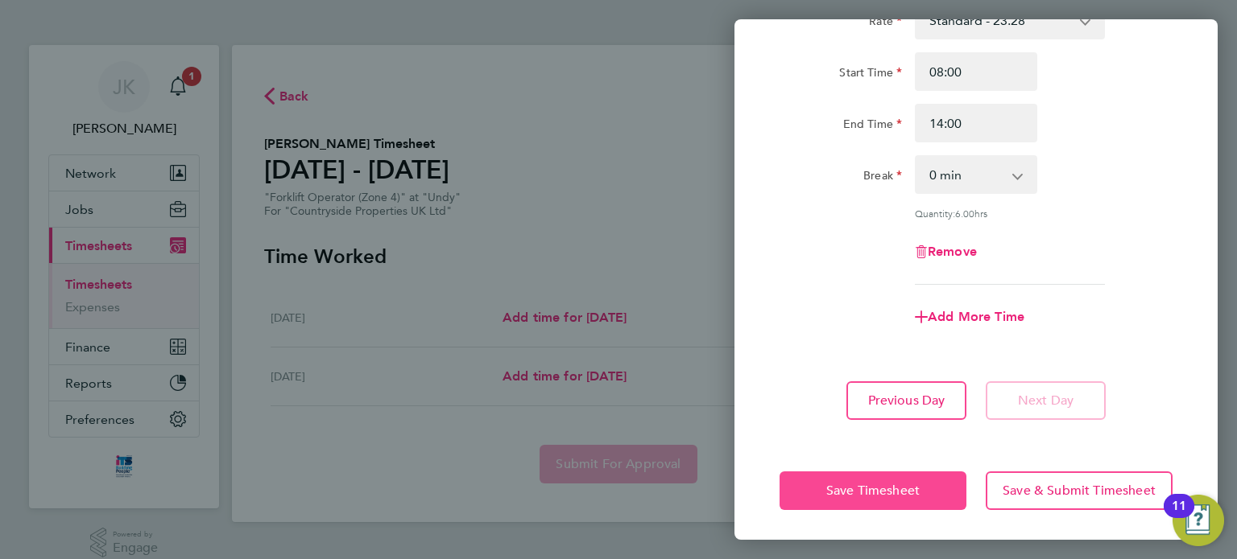
click at [914, 479] on button "Save Timesheet" at bounding box center [872, 491] width 187 height 39
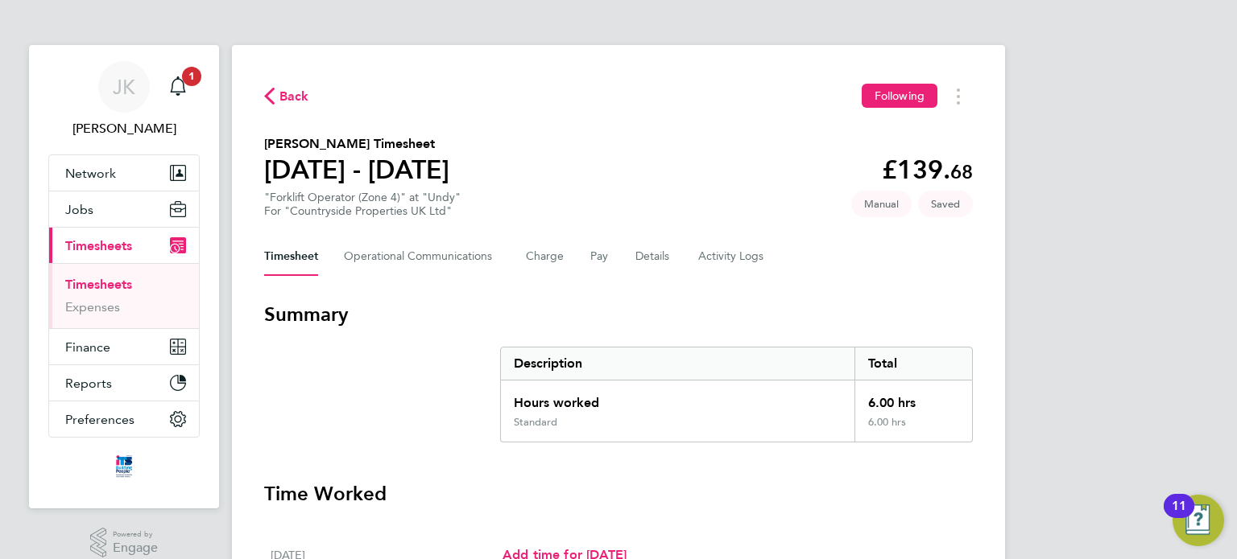
click at [1236, 314] on div "JK Jerry Knight Notifications 1 Applications: Network Team Members Businesses S…" at bounding box center [618, 402] width 1237 height 805
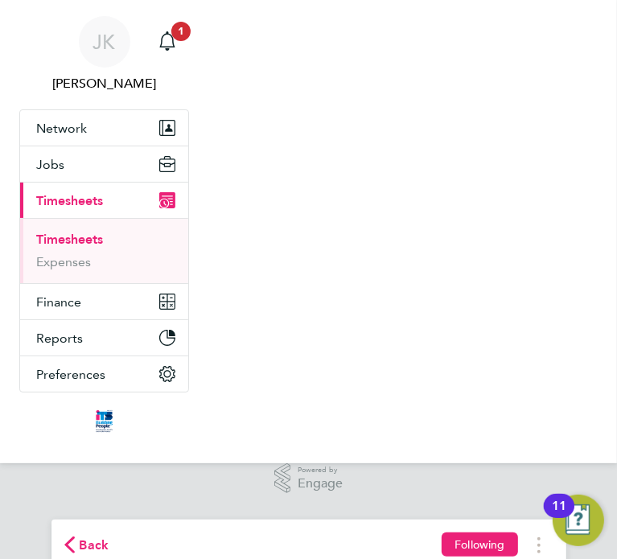
drag, startPoint x: 207, startPoint y: 37, endPoint x: 186, endPoint y: 41, distance: 21.3
click at [186, 41] on div "JK Jerry Knight Notifications 1 Applications: Network Team Members Businesses S…" at bounding box center [308, 279] width 617 height 559
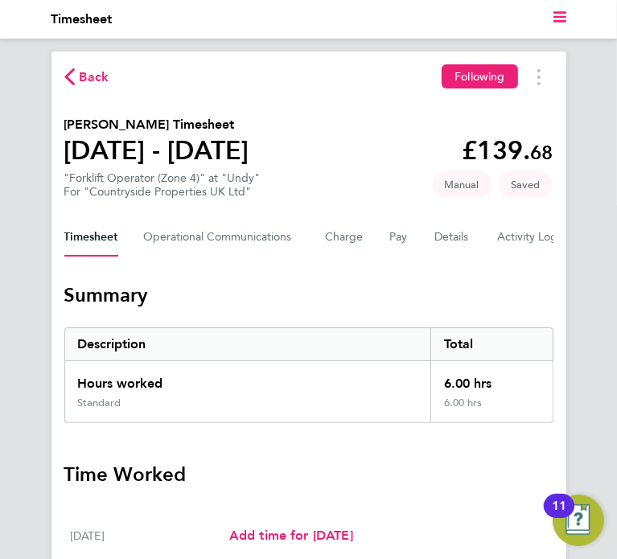
drag, startPoint x: 184, startPoint y: 40, endPoint x: 164, endPoint y: 61, distance: 28.5
click at [184, 40] on div "Current page: Timesheet Back Following Viktor Vujkov's Timesheet 22 - 28 Sept 2…" at bounding box center [308, 279] width 617 height 559
click at [87, 76] on span "Back" at bounding box center [95, 77] width 30 height 19
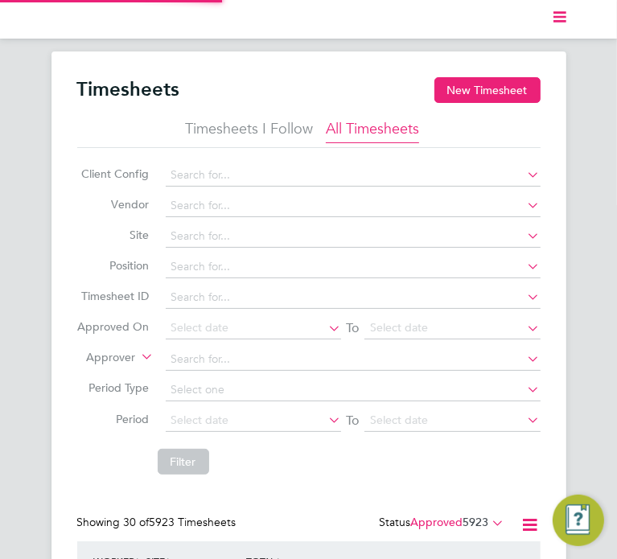
scroll to position [54, 91]
